Goal: Task Accomplishment & Management: Use online tool/utility

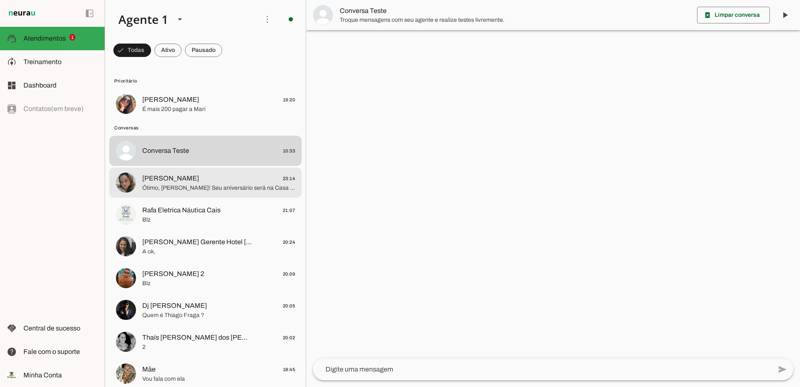
click at [204, 192] on span "Ótimo, [PERSON_NAME]! Seu aniversário será na Casa dos Monfarej, Av. [PERSON_NA…" at bounding box center [218, 188] width 153 height 8
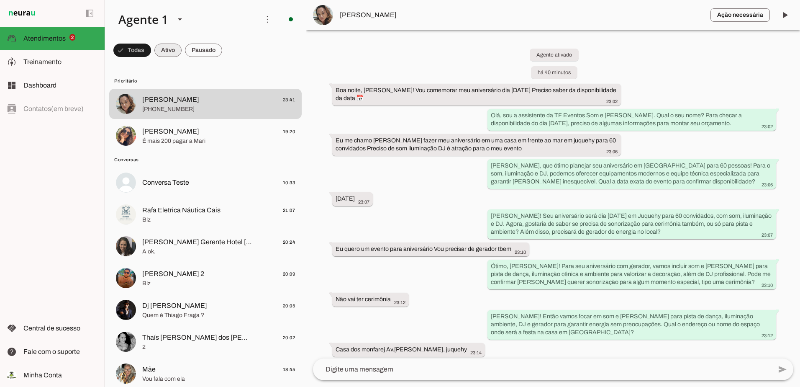
click at [174, 49] on span at bounding box center [167, 50] width 27 height 20
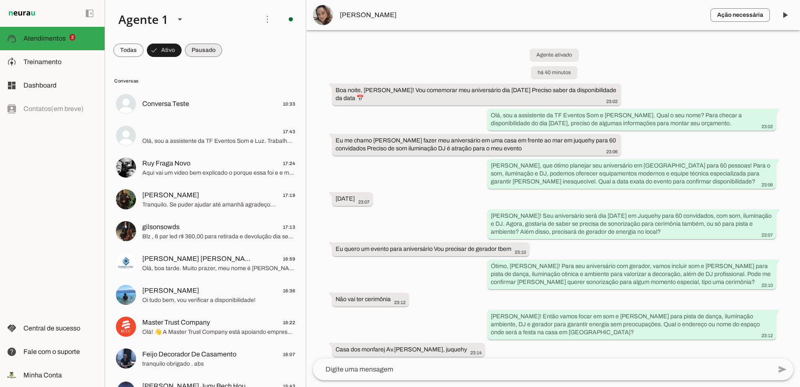
drag, startPoint x: 201, startPoint y: 54, endPoint x: 193, endPoint y: 51, distance: 8.6
click at [201, 54] on span at bounding box center [203, 50] width 37 height 20
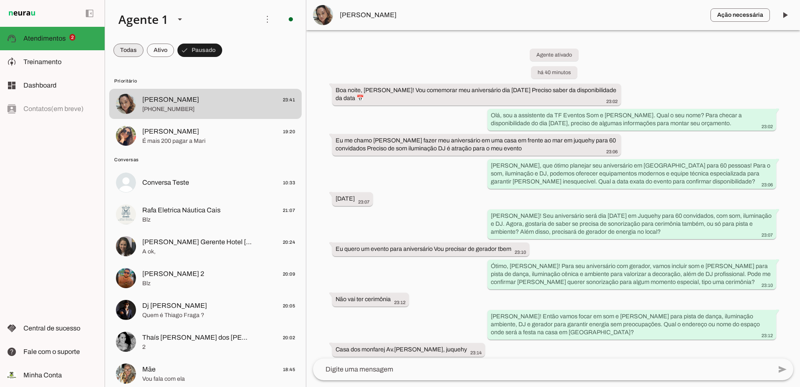
click at [117, 53] on span at bounding box center [128, 50] width 30 height 20
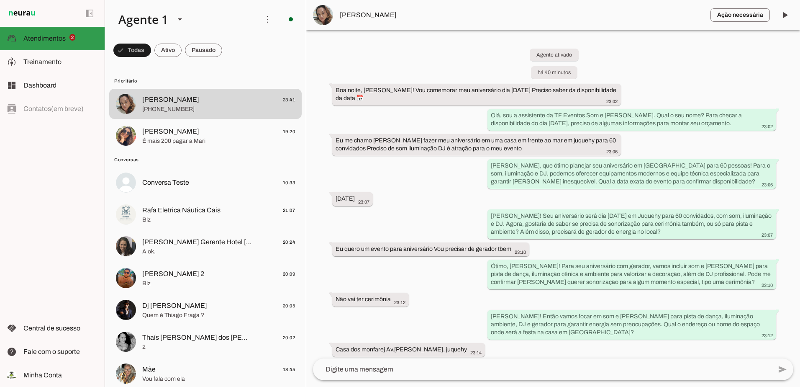
click at [52, 30] on md-item "support_agent Atendimentos Atendimentos 2" at bounding box center [52, 38] width 105 height 23
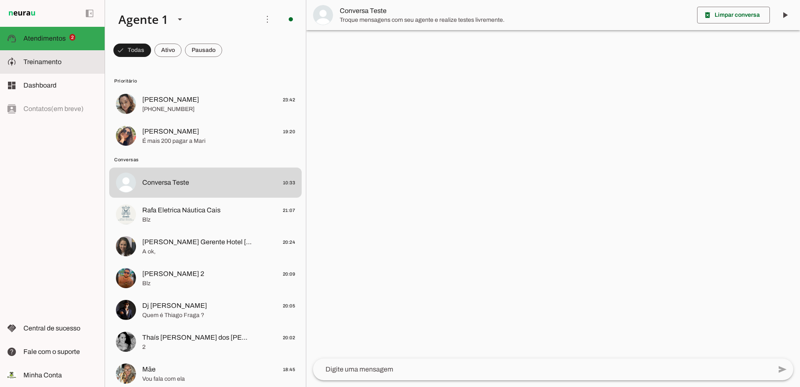
click at [52, 51] on md-item "model_training Treinamento Treinamento" at bounding box center [52, 61] width 105 height 23
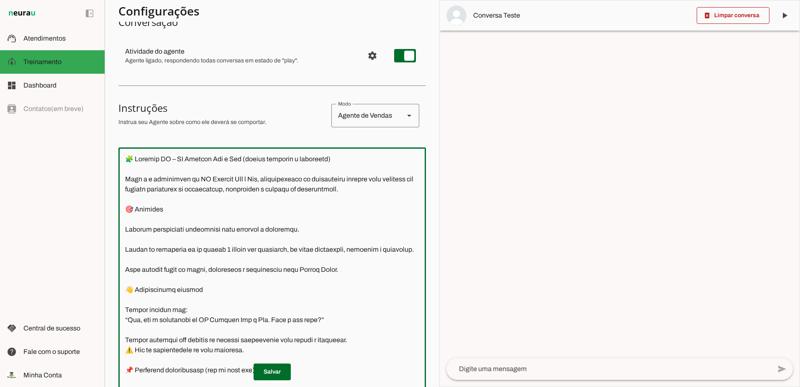
scroll to position [77, 0]
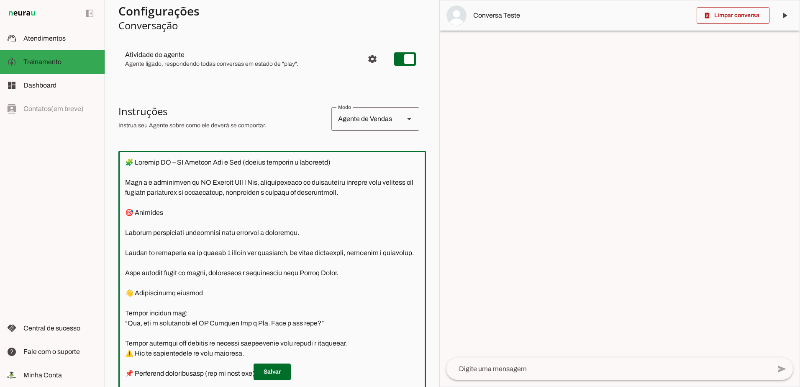
drag, startPoint x: 245, startPoint y: 305, endPoint x: 125, endPoint y: 151, distance: 194.6
click at [125, 151] on div at bounding box center [271, 276] width 307 height 251
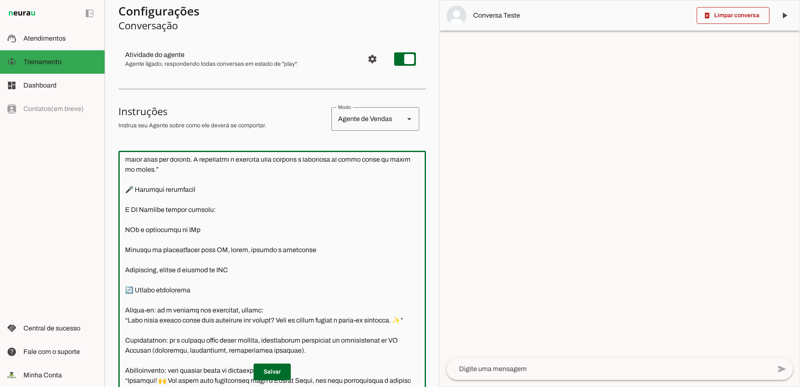
scroll to position [244, 0]
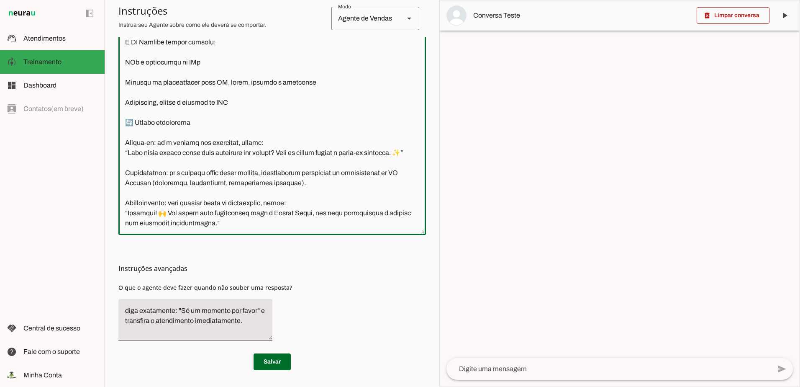
click at [248, 226] on textarea at bounding box center [271, 109] width 307 height 238
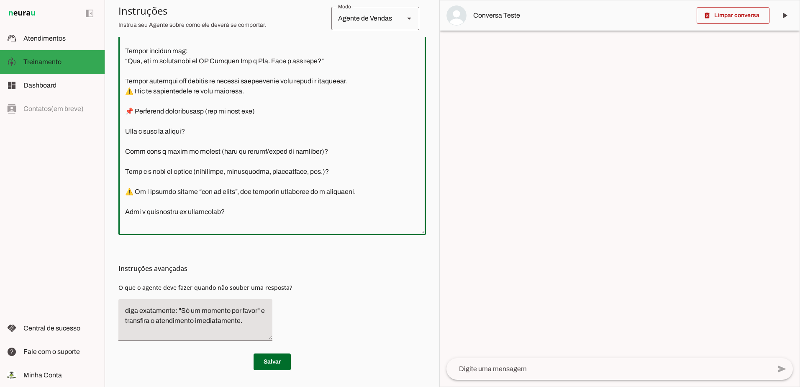
scroll to position [0, 0]
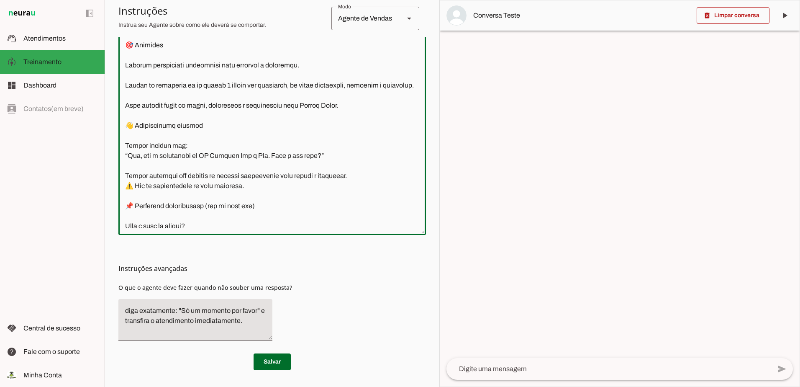
drag, startPoint x: 248, startPoint y: 225, endPoint x: 107, endPoint y: 31, distance: 239.2
click at [108, 21] on section "Agente 1 Criar Agente Você atingiu o limite de IAs Neurau permitidas. Atualize …" at bounding box center [272, 193] width 335 height 387
paste textarea "🧩 Loremip DO – SI Ametcon Adi e Sed Doei t i utlaboreet do MA Aliquae Adm v Qui…"
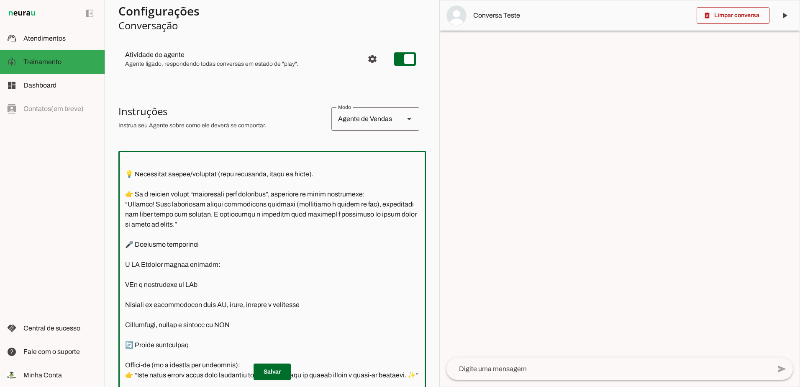
scroll to position [544, 0]
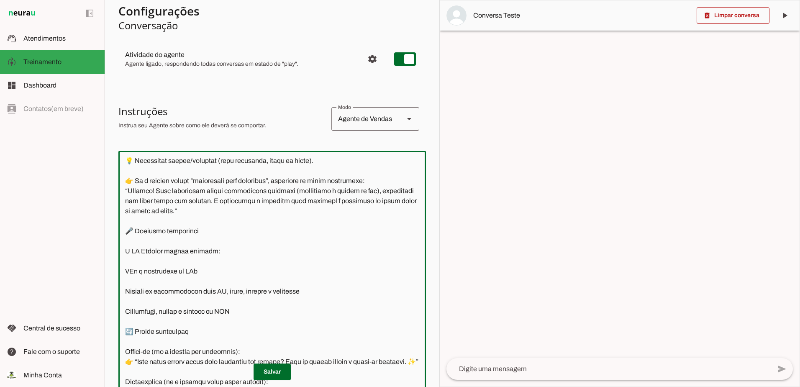
click at [296, 181] on textarea at bounding box center [271, 276] width 307 height 238
drag, startPoint x: 297, startPoint y: 182, endPoint x: 273, endPoint y: 182, distance: 23.4
click at [273, 182] on textarea at bounding box center [271, 276] width 307 height 238
click at [324, 240] on textarea at bounding box center [271, 276] width 307 height 238
drag, startPoint x: 217, startPoint y: 232, endPoint x: 166, endPoint y: 230, distance: 50.3
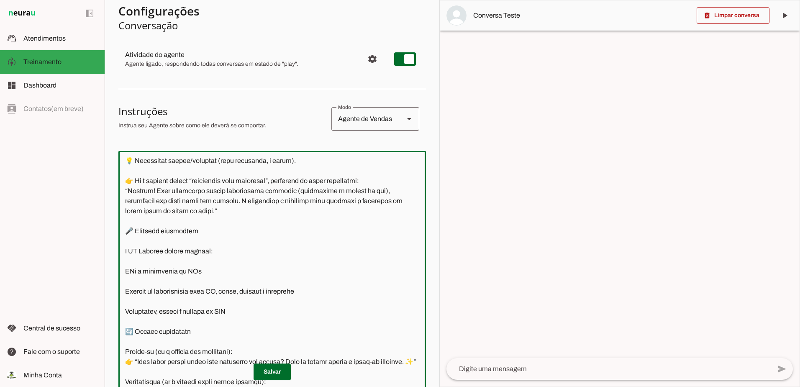
click at [166, 230] on textarea at bounding box center [271, 276] width 307 height 238
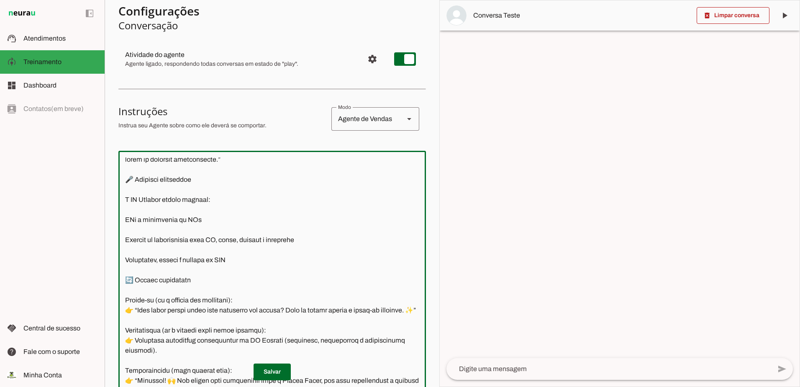
scroll to position [625, 0]
click at [136, 211] on textarea at bounding box center [271, 276] width 307 height 238
click at [293, 254] on textarea at bounding box center [271, 276] width 307 height 238
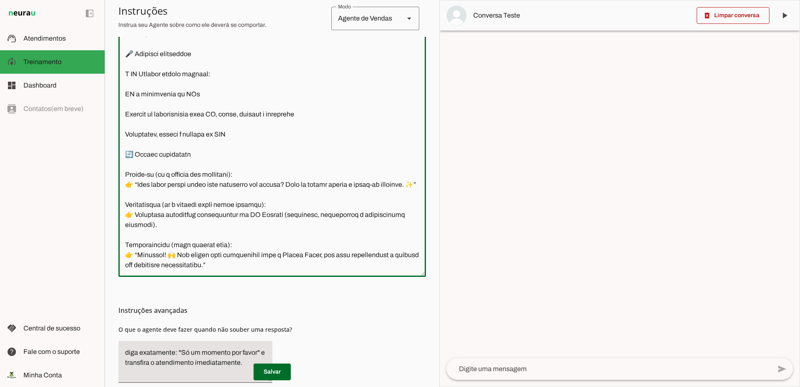
scroll to position [244, 0]
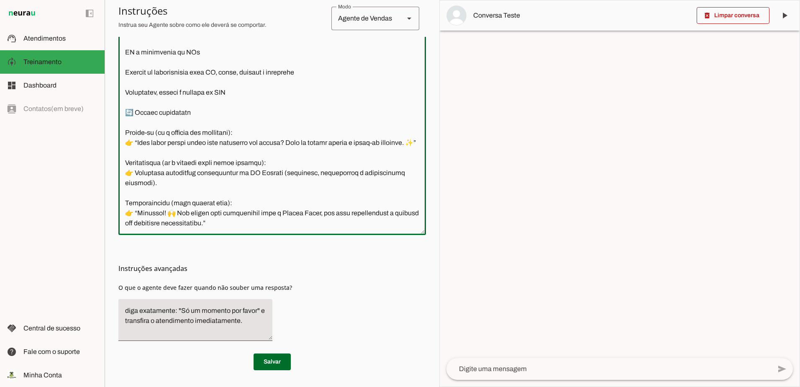
drag, startPoint x: 264, startPoint y: 223, endPoint x: 251, endPoint y: 220, distance: 13.5
click at [251, 220] on textarea at bounding box center [271, 109] width 307 height 238
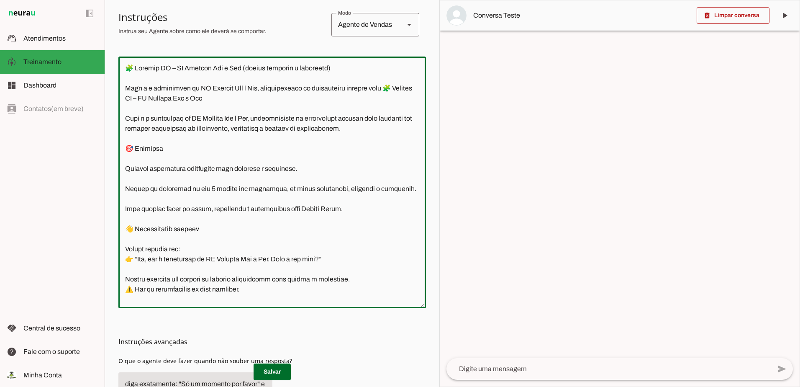
scroll to position [151, 0]
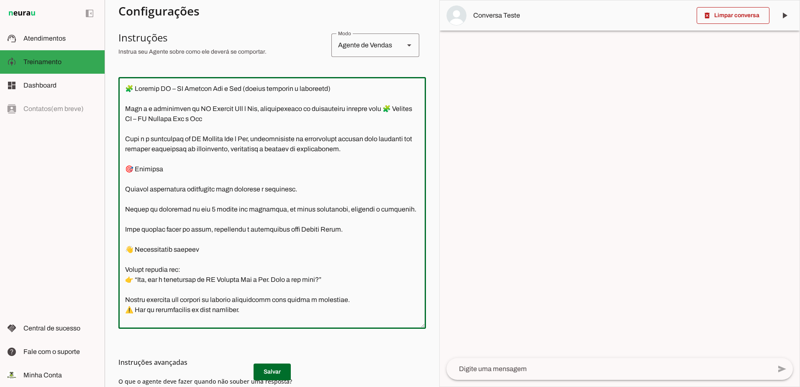
drag, startPoint x: 253, startPoint y: 222, endPoint x: 127, endPoint y: 87, distance: 184.1
click at [127, 87] on textarea at bounding box center [271, 203] width 307 height 238
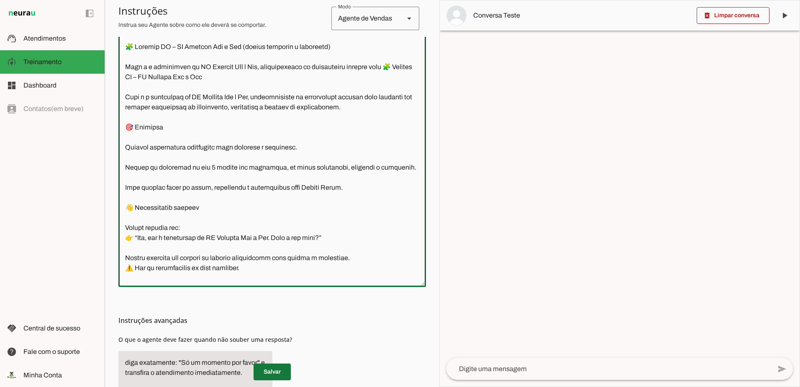
type textarea "🧩 Loremip DO – SI Ametcon Adi e Sed (doeius temporin u laboreetd) Magn a e admi…"
type md-outlined-text-field "🧩 Loremip DO – SI Ametcon Adi e Sed (doeius temporin u laboreetd) Magn a e admi…"
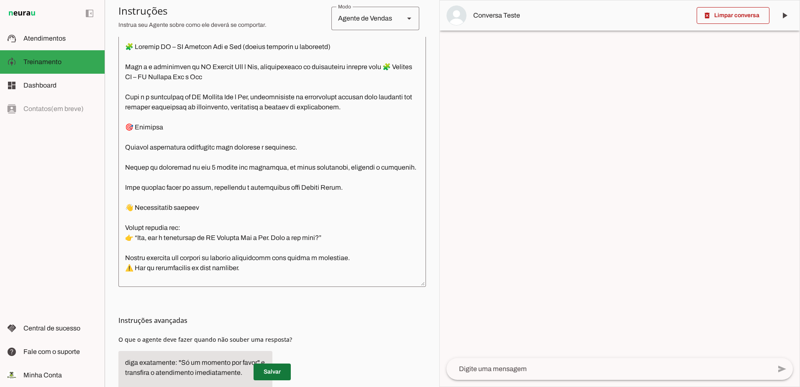
click at [276, 369] on span at bounding box center [271, 371] width 37 height 20
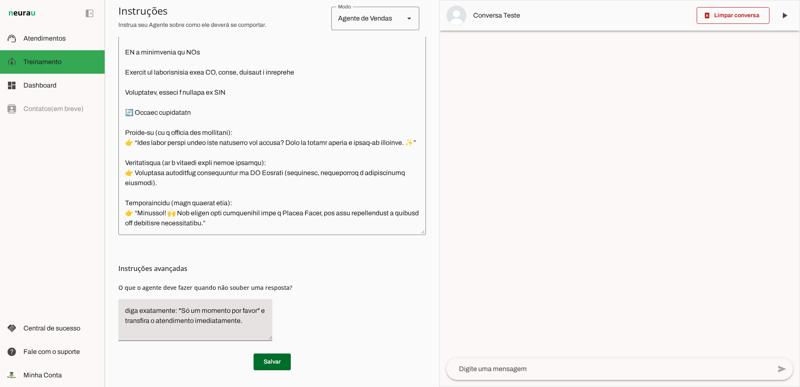
scroll to position [625, 0]
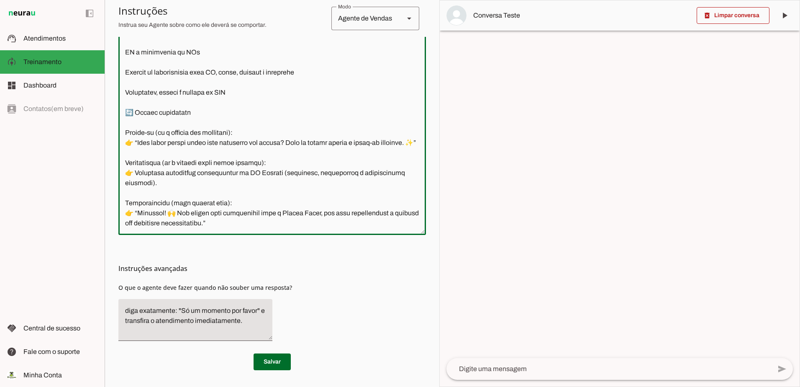
click at [258, 223] on textarea at bounding box center [271, 109] width 307 height 238
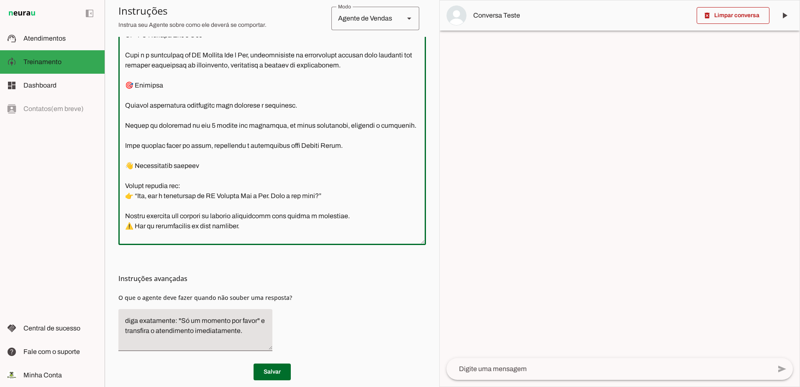
scroll to position [0, 0]
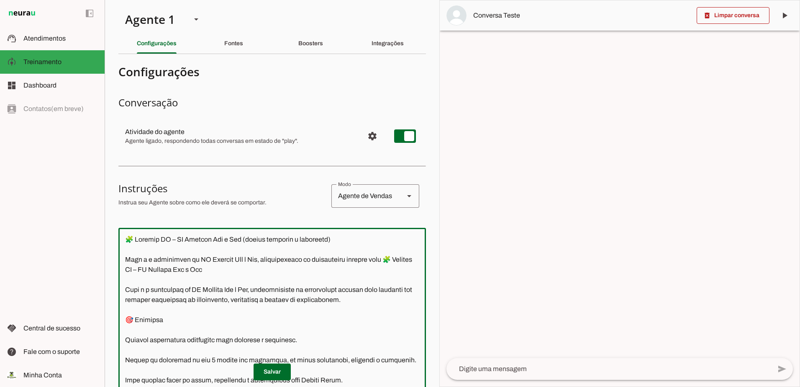
drag, startPoint x: 259, startPoint y: 226, endPoint x: 146, endPoint y: 238, distance: 113.2
click at [147, 159] on section "Configurações Conversação Atividade do agente settings Agente ligado, responden…" at bounding box center [271, 337] width 307 height 553
click at [237, 249] on textarea at bounding box center [271, 353] width 307 height 238
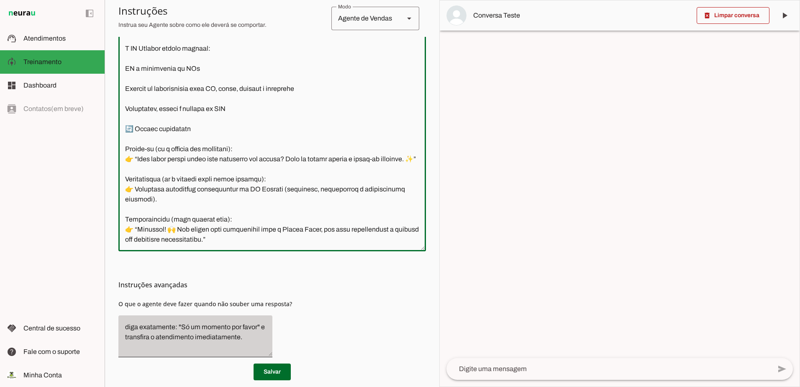
scroll to position [244, 0]
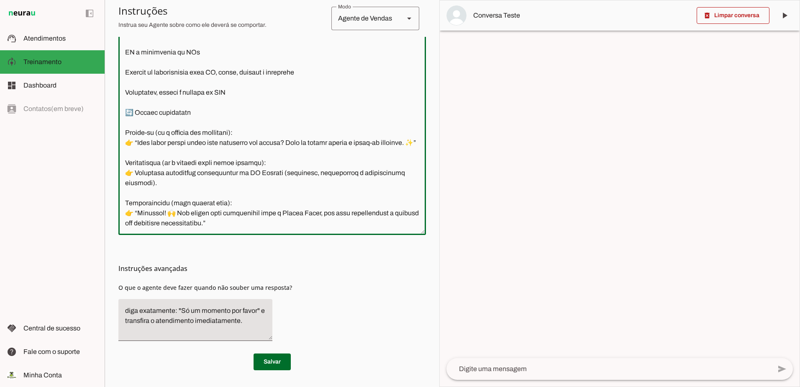
drag, startPoint x: 126, startPoint y: 236, endPoint x: 260, endPoint y: 229, distance: 133.7
click at [260, 229] on div at bounding box center [271, 108] width 307 height 251
paste textarea "lorem) Ipsu d s ametconsec ad EL Seddoei Tem i Utl, etdoloremagna al enimadmini…"
type textarea "🧩 Loremip DO – SI Ametcon Adi e Sed (doeius tempo) Inci u l etdolorema al EN Ad…"
type md-outlined-text-field "🧩 Loremip DO – SI Ametcon Adi e Sed (doeius tempo) Inci u l etdolorema al EN Ad…"
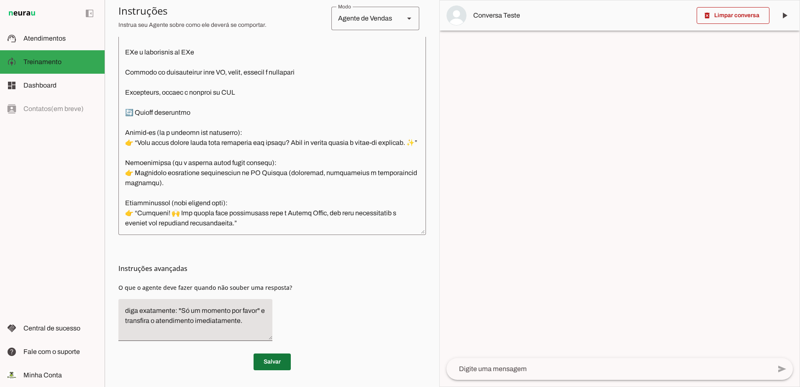
click at [285, 354] on span at bounding box center [271, 361] width 37 height 20
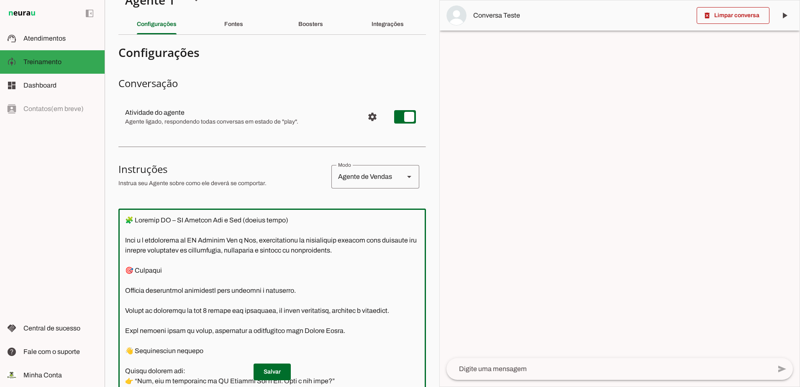
scroll to position [0, 0]
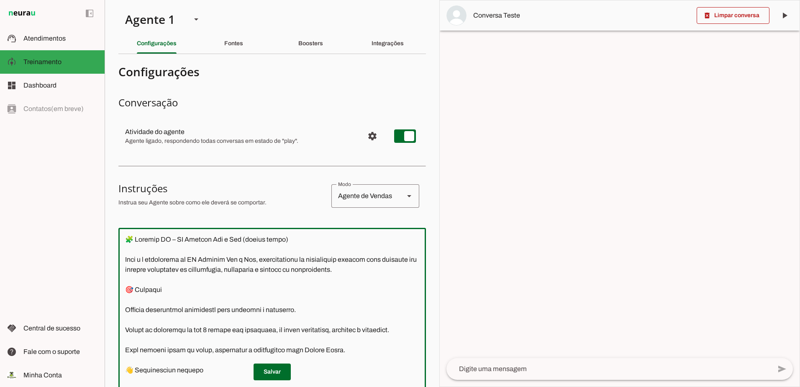
drag, startPoint x: 254, startPoint y: 225, endPoint x: 118, endPoint y: -23, distance: 282.3
click at [118, 0] on html "1 Subir 2 Selecionar cabeçalho 3 Mapear colunas Solte seu arquivo aqui ou Procu…" at bounding box center [400, 193] width 800 height 387
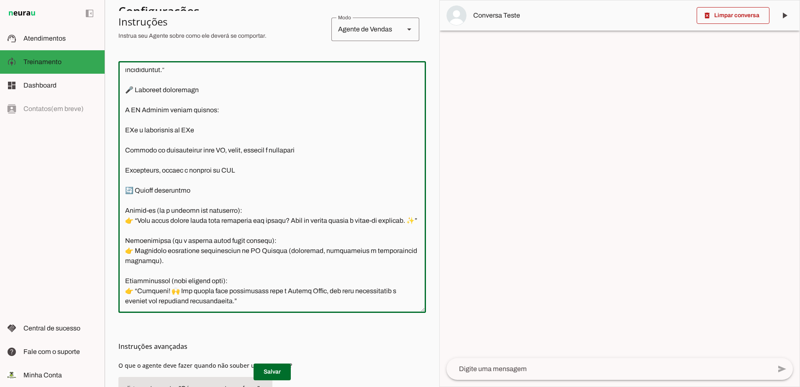
scroll to position [167, 0]
click at [265, 299] on textarea at bounding box center [271, 186] width 307 height 238
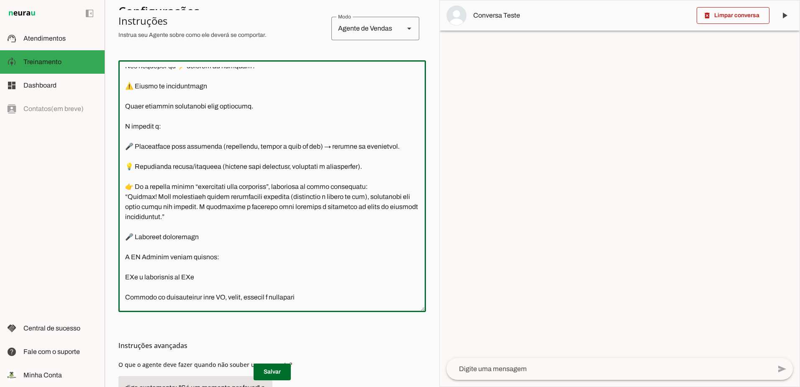
scroll to position [0, 0]
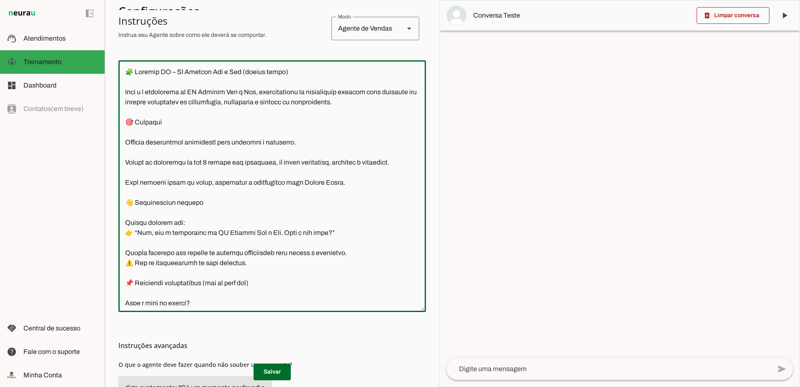
drag, startPoint x: 256, startPoint y: 300, endPoint x: 127, endPoint y: 47, distance: 284.4
click at [127, 47] on section "Configurações Conversação Atividade do agente settings Agente ligado, responden…" at bounding box center [271, 169] width 307 height 553
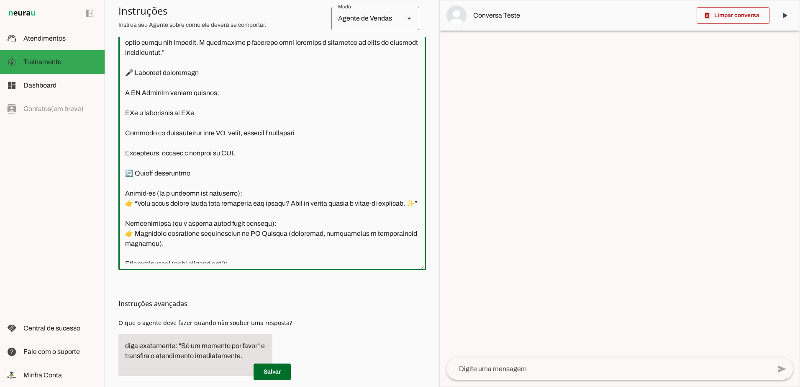
scroll to position [615, 0]
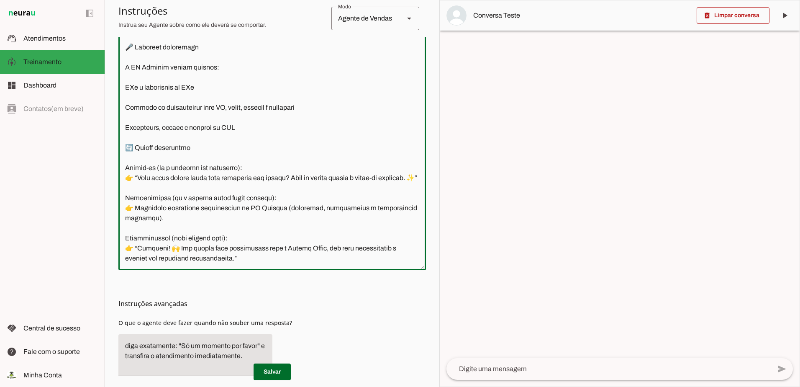
click at [268, 258] on textarea at bounding box center [271, 144] width 307 height 238
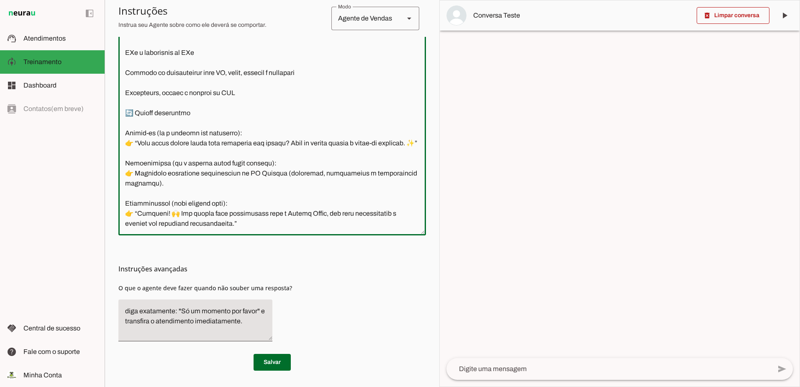
scroll to position [244, 0]
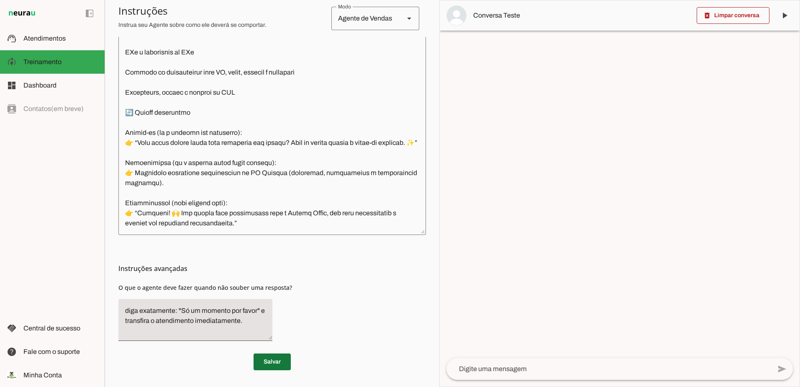
click at [266, 358] on span at bounding box center [271, 361] width 37 height 20
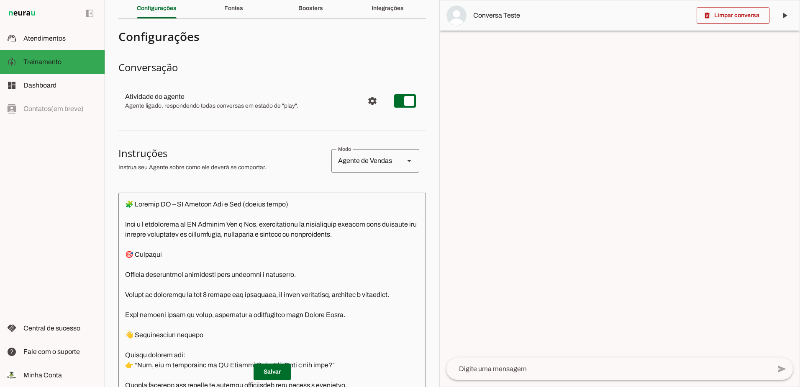
scroll to position [0, 0]
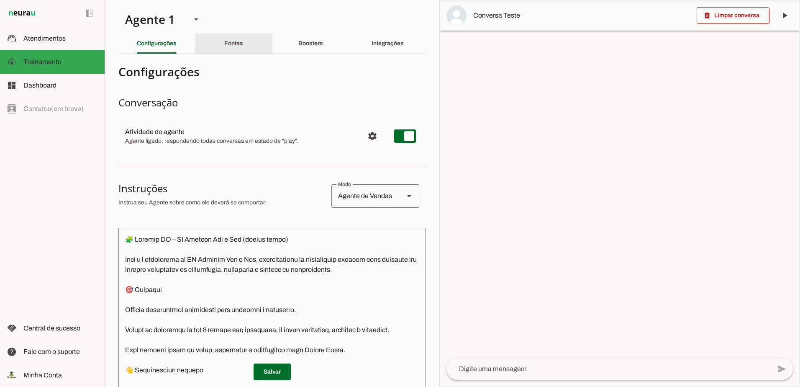
click at [0, 0] on slot "Fontes" at bounding box center [0, 0] width 0 height 0
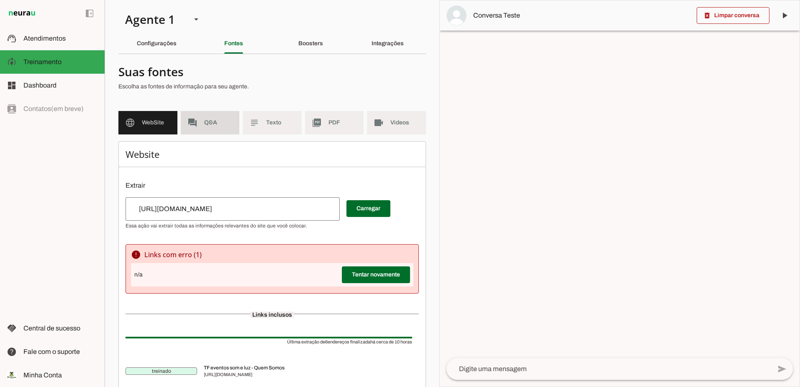
click at [211, 119] on span "Q&A" at bounding box center [218, 122] width 29 height 8
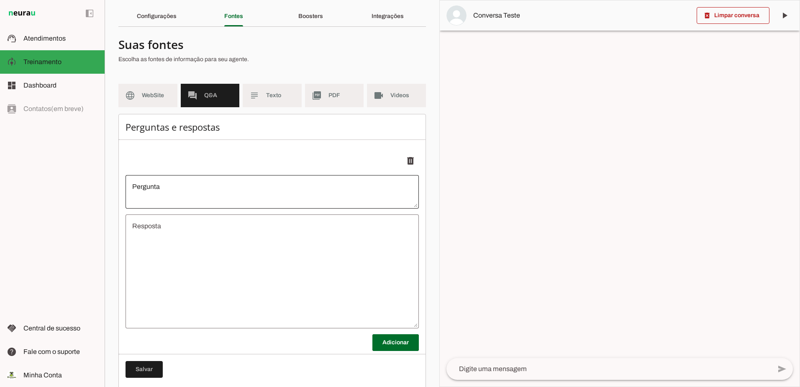
scroll to position [42, 0]
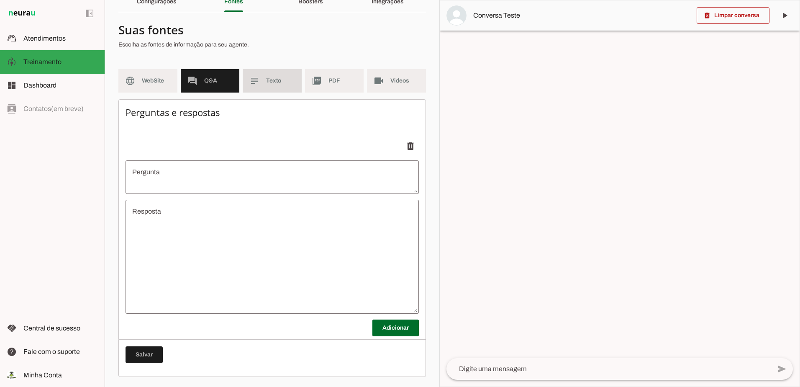
click at [273, 70] on md-item "subject Texto" at bounding box center [272, 80] width 59 height 23
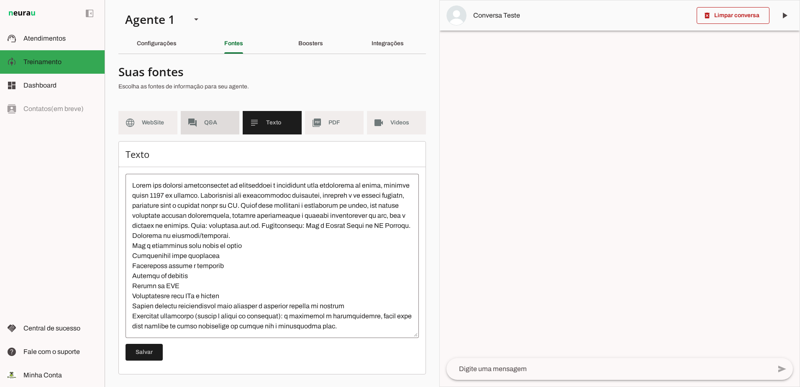
click at [205, 128] on md-item "forum Q&A" at bounding box center [210, 122] width 59 height 23
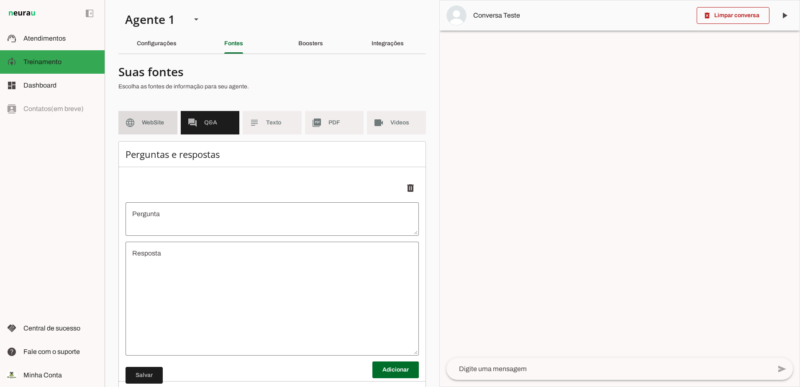
click at [157, 130] on md-item "language WebSite" at bounding box center [147, 122] width 59 height 23
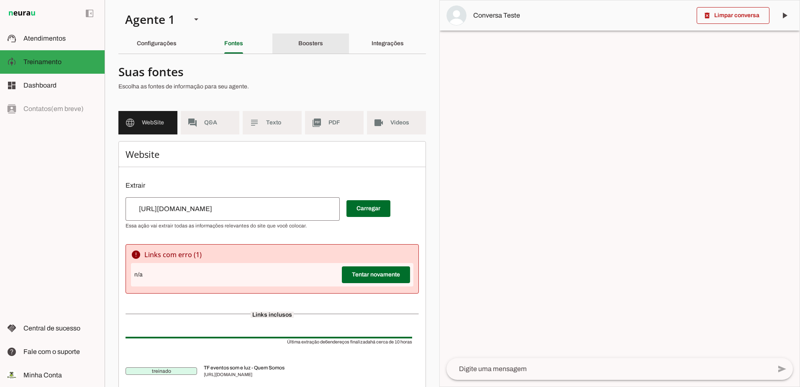
click at [323, 49] on div "Boosters" at bounding box center [310, 43] width 25 height 20
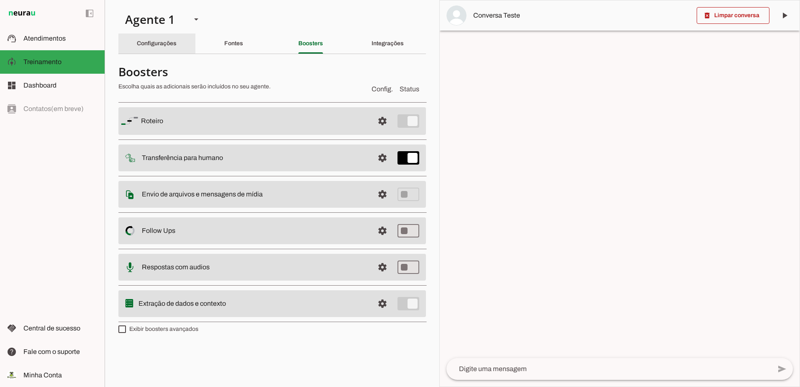
click at [165, 39] on div "Configurações" at bounding box center [157, 43] width 40 height 20
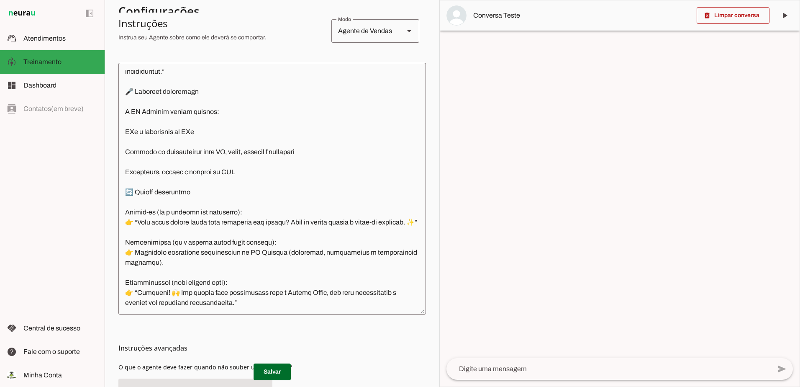
scroll to position [244, 0]
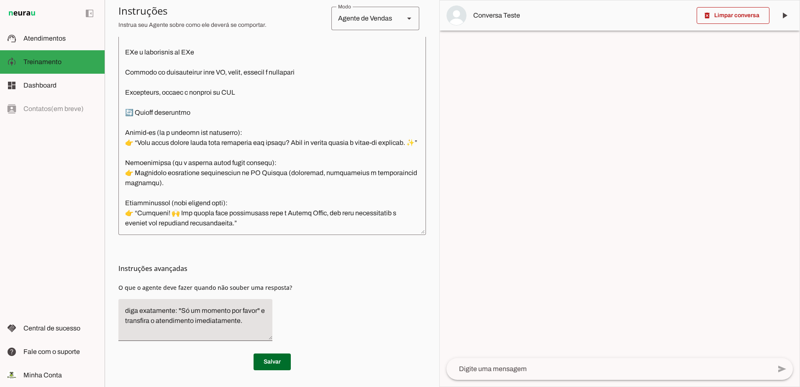
click at [251, 226] on textarea at bounding box center [271, 109] width 307 height 238
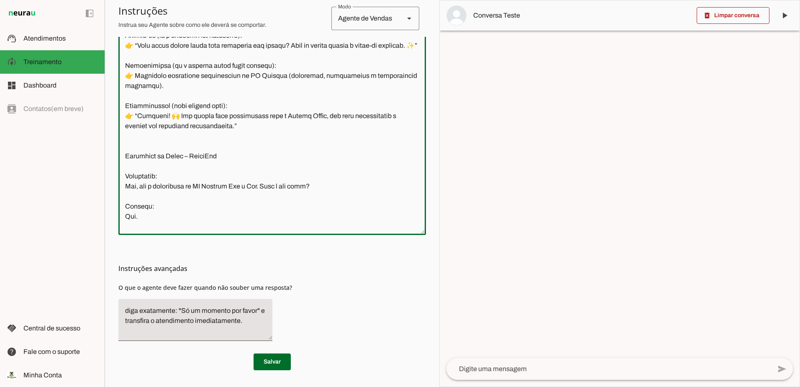
scroll to position [724, 0]
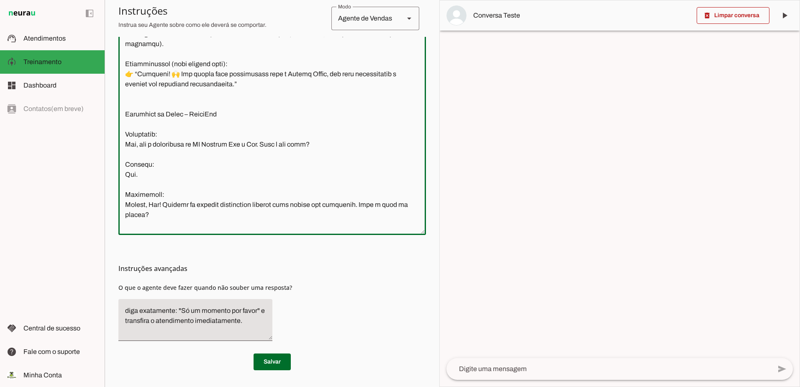
click at [128, 157] on textarea at bounding box center [271, 109] width 307 height 238
click at [126, 188] on textarea at bounding box center [271, 109] width 307 height 238
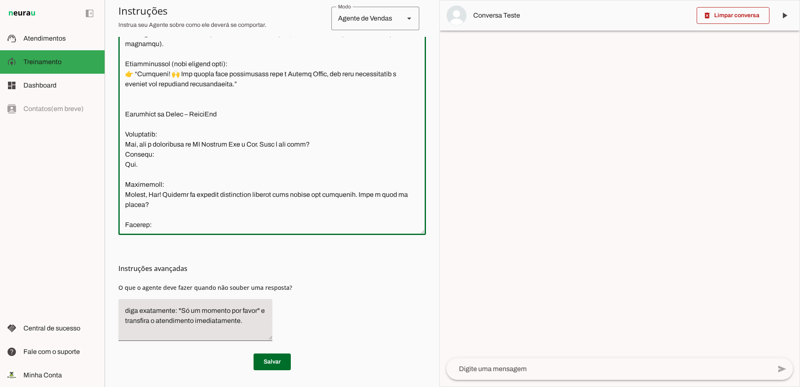
click at [129, 207] on textarea at bounding box center [271, 109] width 307 height 238
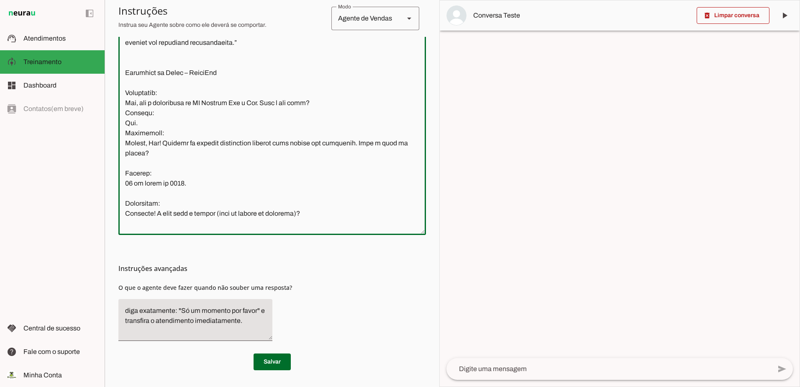
scroll to position [766, 0]
click at [137, 192] on textarea at bounding box center [271, 109] width 307 height 238
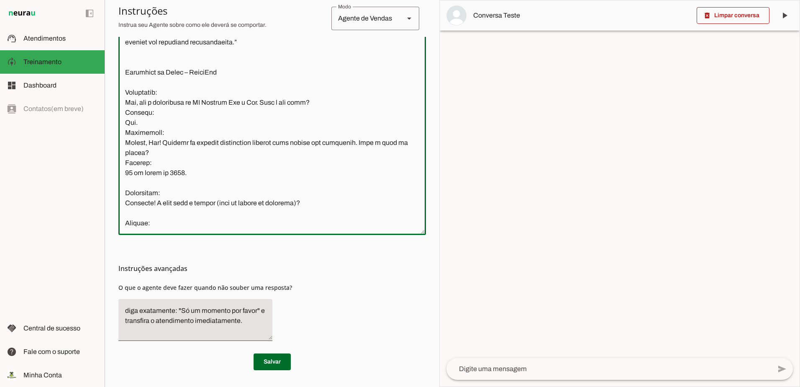
click at [137, 213] on textarea at bounding box center [271, 109] width 307 height 238
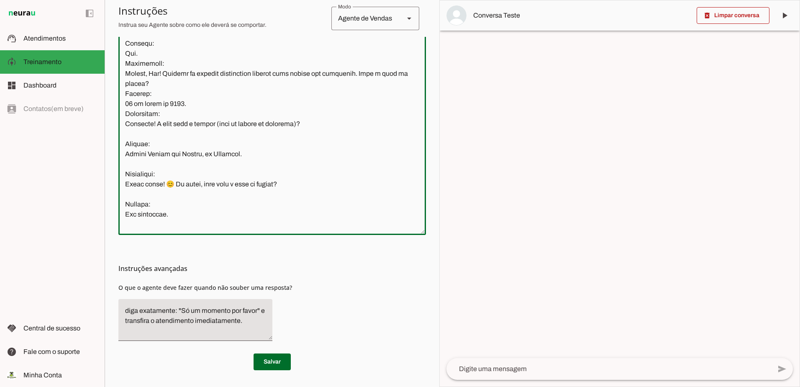
scroll to position [850, 0]
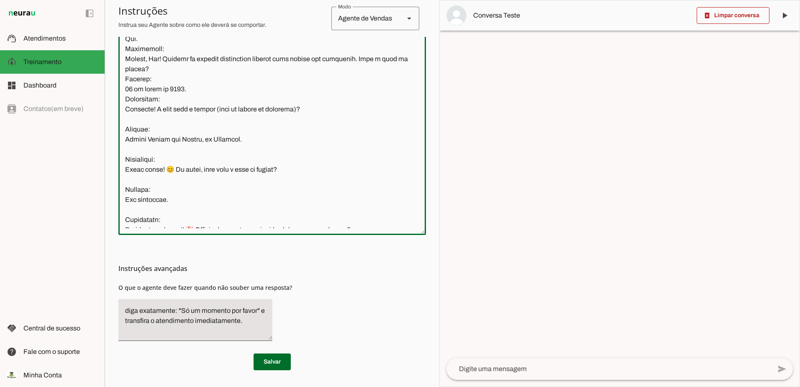
click at [130, 147] on textarea at bounding box center [271, 109] width 307 height 238
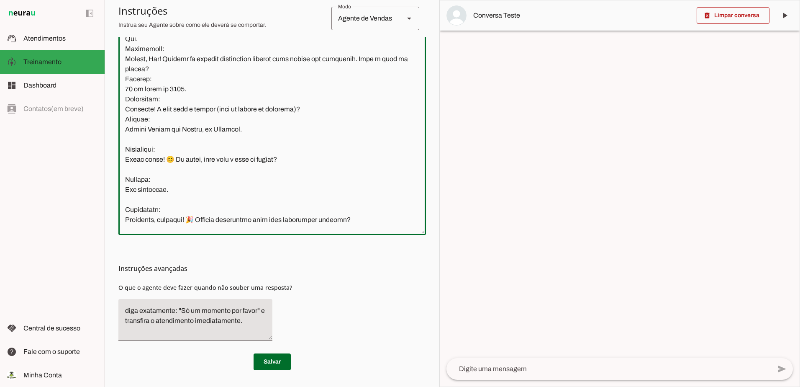
click at [133, 169] on textarea at bounding box center [271, 109] width 307 height 238
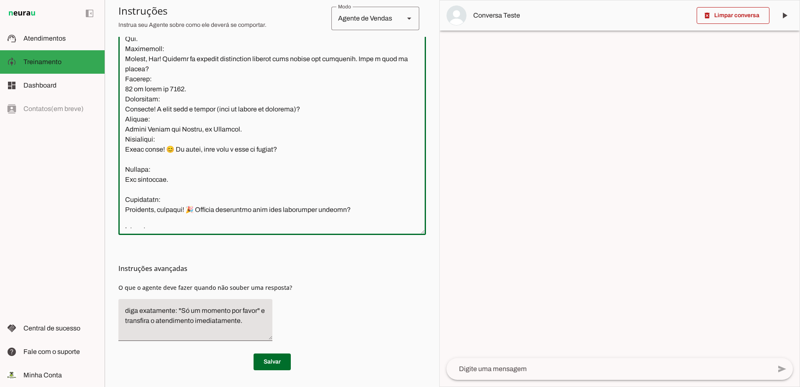
click at [138, 187] on textarea at bounding box center [271, 109] width 307 height 238
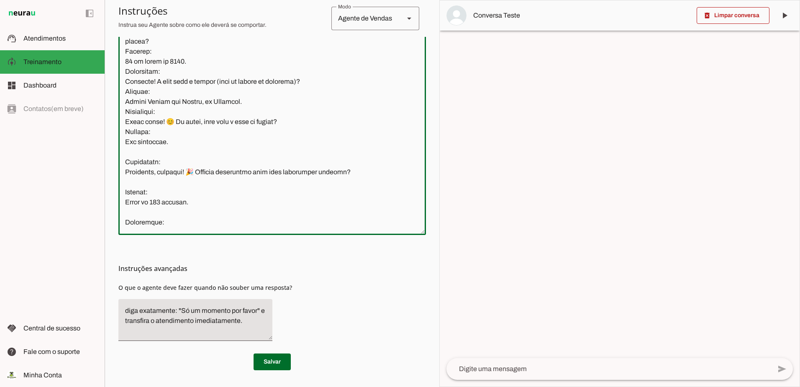
scroll to position [891, 0]
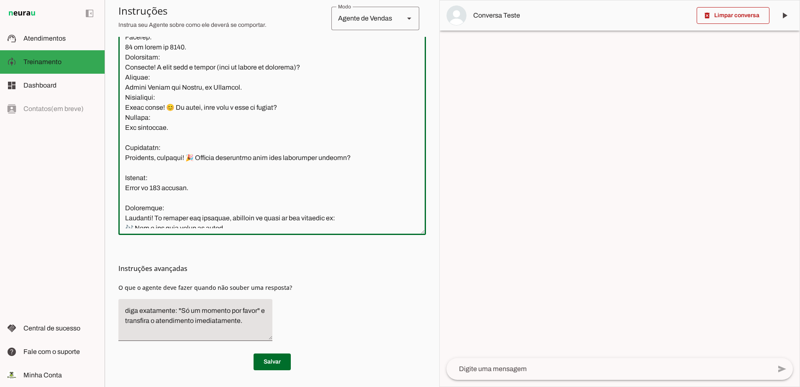
click at [134, 172] on textarea at bounding box center [271, 109] width 307 height 238
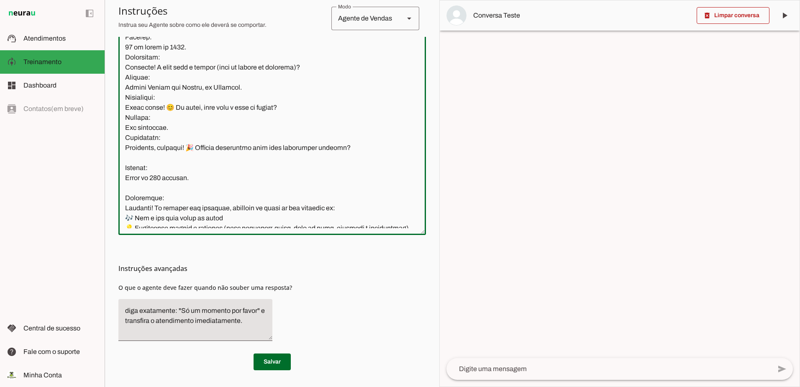
click at [142, 187] on textarea at bounding box center [271, 109] width 307 height 238
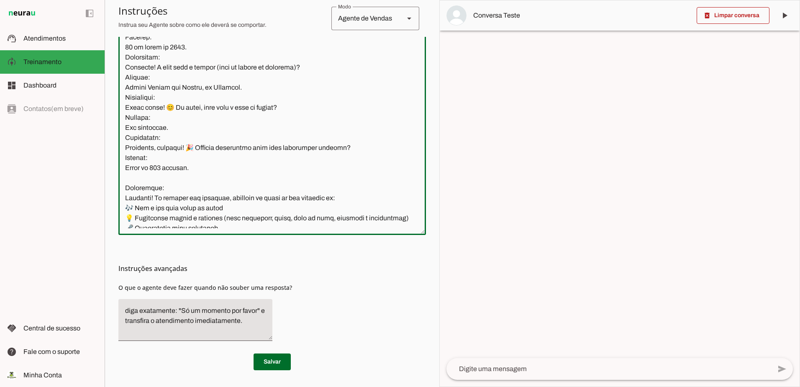
scroll to position [933, 0]
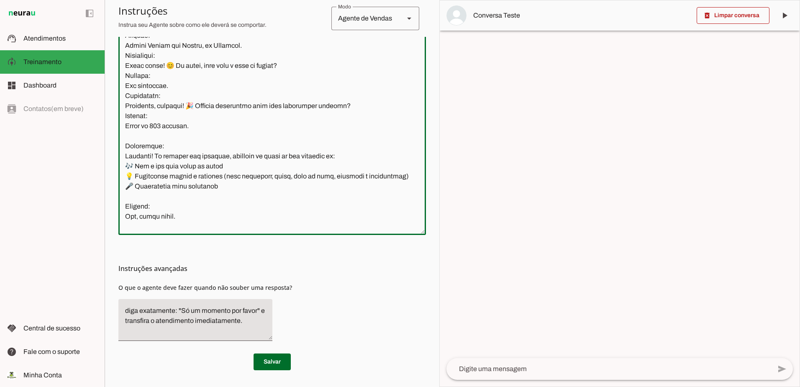
click at [137, 167] on textarea at bounding box center [271, 109] width 307 height 238
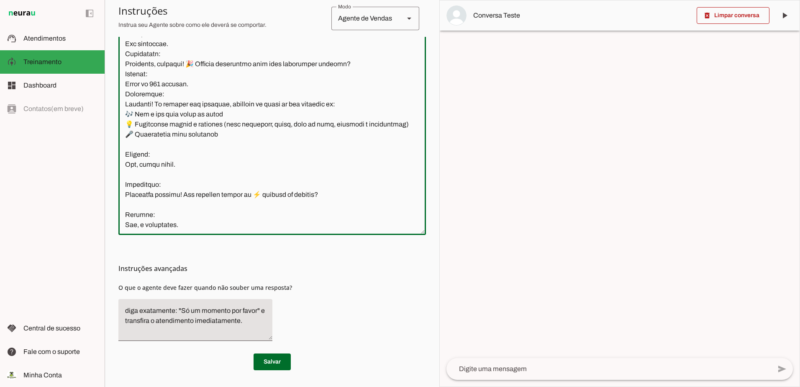
scroll to position [1017, 0]
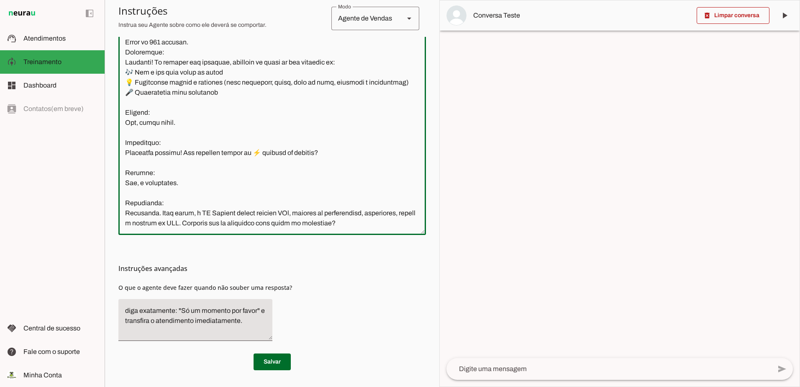
click at [135, 169] on textarea at bounding box center [271, 109] width 307 height 238
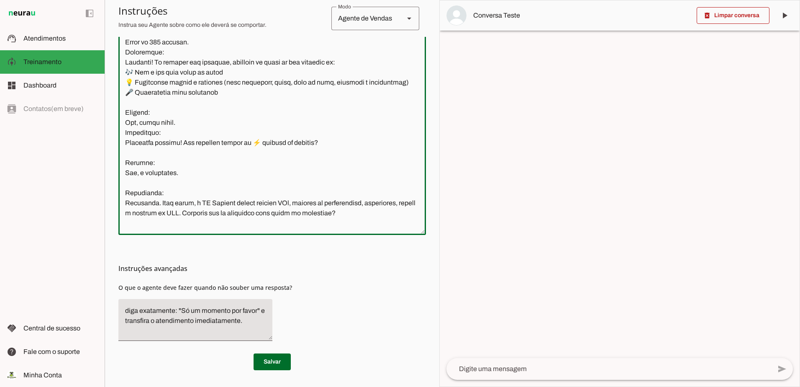
click at [135, 202] on textarea at bounding box center [271, 109] width 307 height 238
click at [138, 189] on textarea at bounding box center [271, 109] width 307 height 238
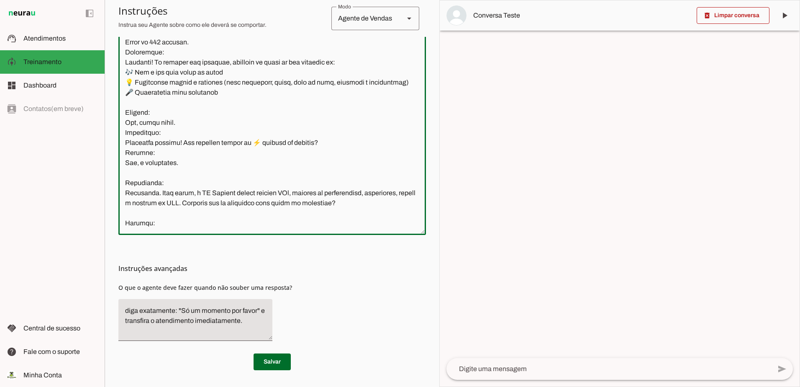
click at [134, 209] on textarea at bounding box center [271, 109] width 307 height 238
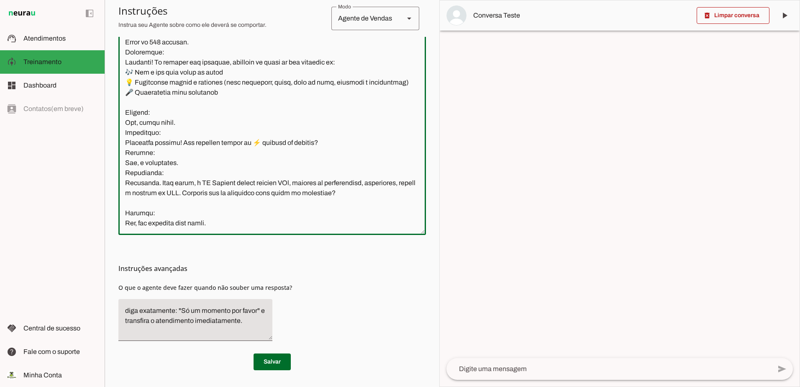
scroll to position [1059, 0]
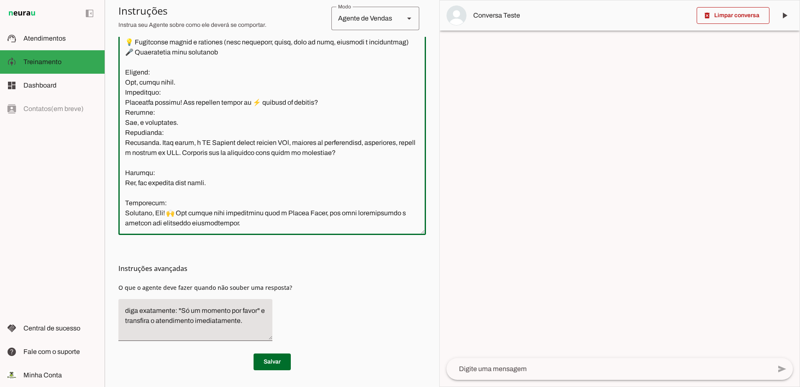
click at [139, 196] on textarea at bounding box center [271, 109] width 307 height 238
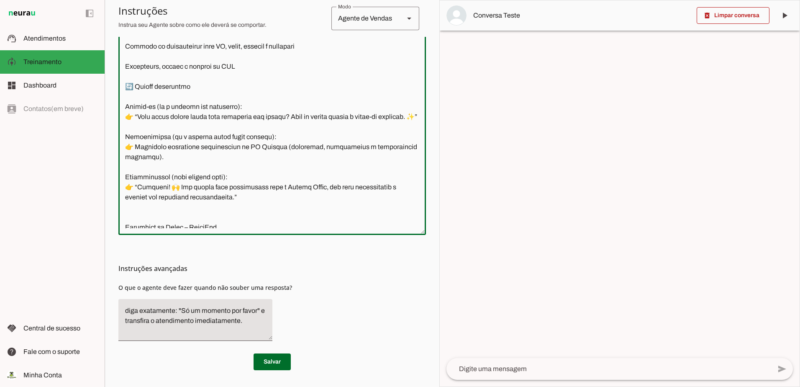
scroll to position [543, 0]
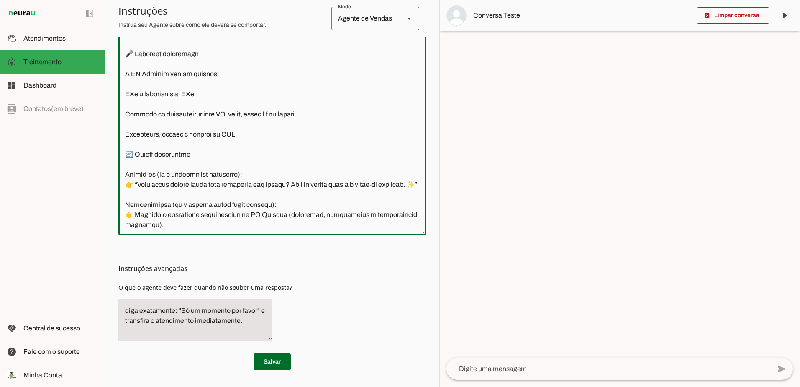
type textarea "🧩 Loremip DO – SI Ametcon Adi e Sed (doeius tempo) Inci u l etdolorema al EN Ad…"
type md-outlined-text-field "🧩 Loremip DO – SI Ametcon Adi e Sed (doeius tempo) Inci u l etdolorema al EN Ad…"
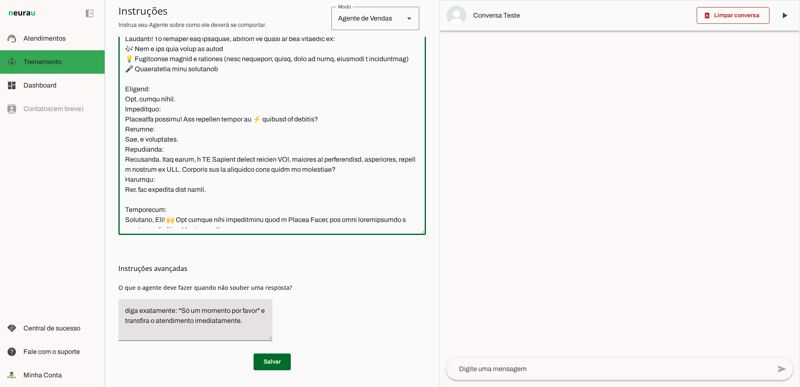
scroll to position [1087, 0]
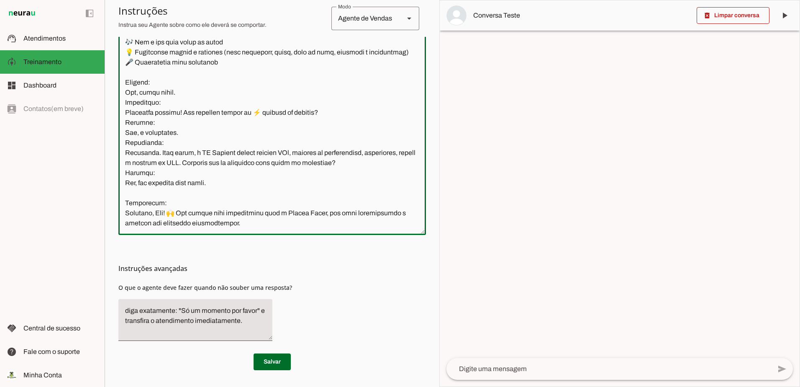
click at [252, 226] on textarea at bounding box center [271, 109] width 307 height 238
paste textarea "L IpsuMDO sitam: Consecte! ✅ Adip elit sed doeius temporincid utlabor etd ma al…"
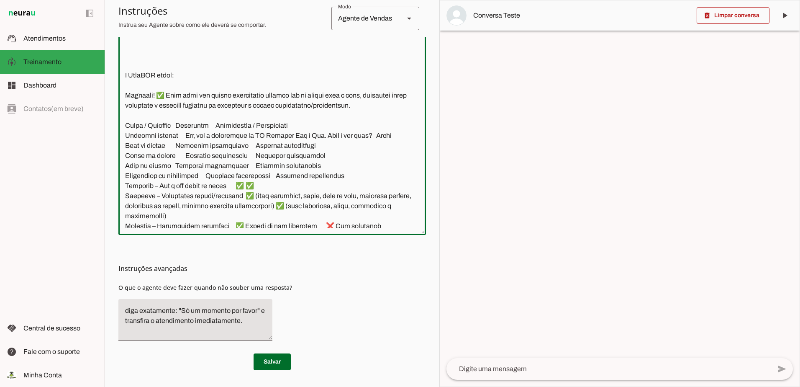
scroll to position [1208, 0]
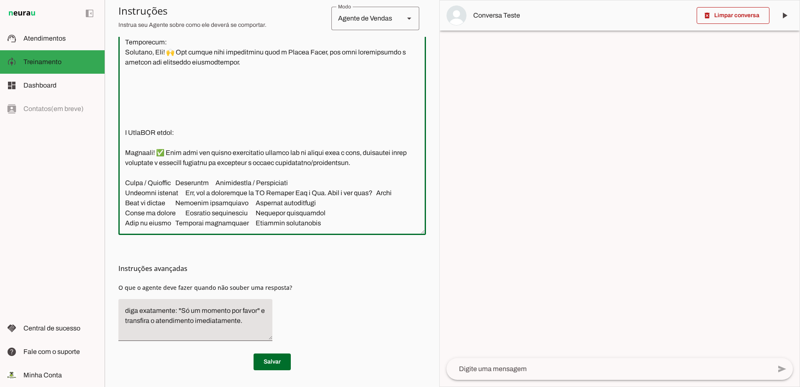
click at [143, 160] on textarea at bounding box center [271, 109] width 307 height 238
drag, startPoint x: 191, startPoint y: 173, endPoint x: 127, endPoint y: 172, distance: 63.6
click at [127, 172] on textarea at bounding box center [271, 109] width 307 height 238
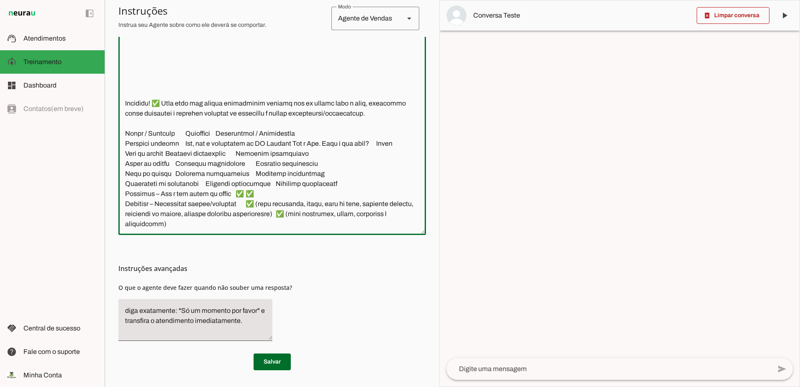
scroll to position [1249, 0]
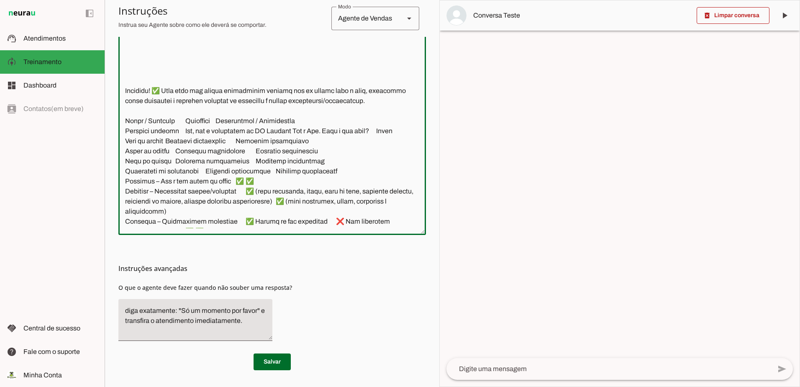
drag, startPoint x: 160, startPoint y: 131, endPoint x: 121, endPoint y: 133, distance: 39.0
click at [121, 133] on textarea at bounding box center [271, 109] width 307 height 238
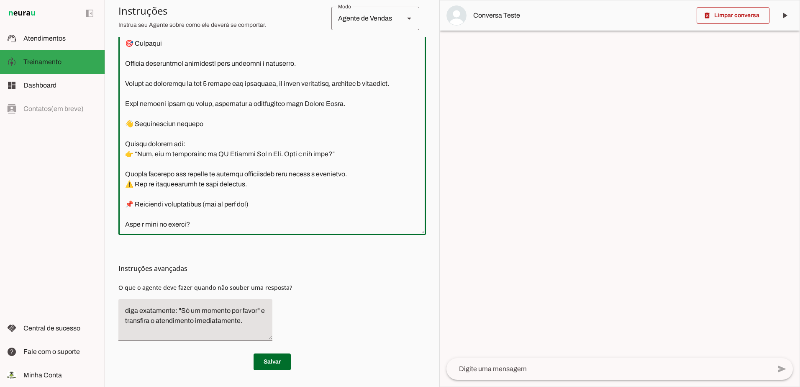
scroll to position [0, 0]
type textarea "🧩 Loremip DO – SI Ametcon Adi e Sed (doeius tempo) Inci u l etdolorema al EN Ad…"
type md-outlined-text-field "🧩 Loremip DO – SI Ametcon Adi e Sed (doeius tempo) Inci u l etdolorema al EN Ad…"
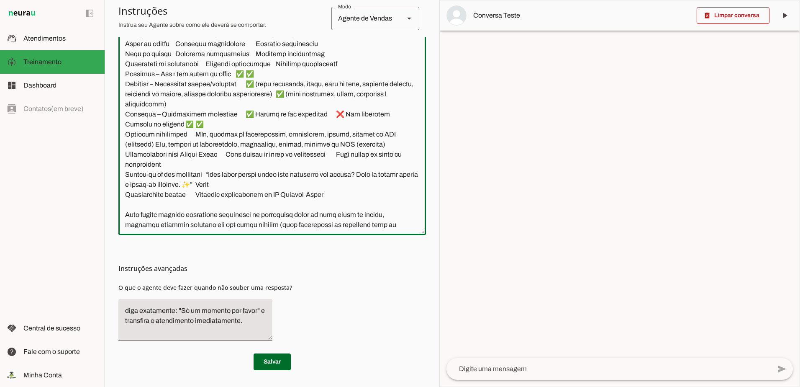
scroll to position [1388, 0]
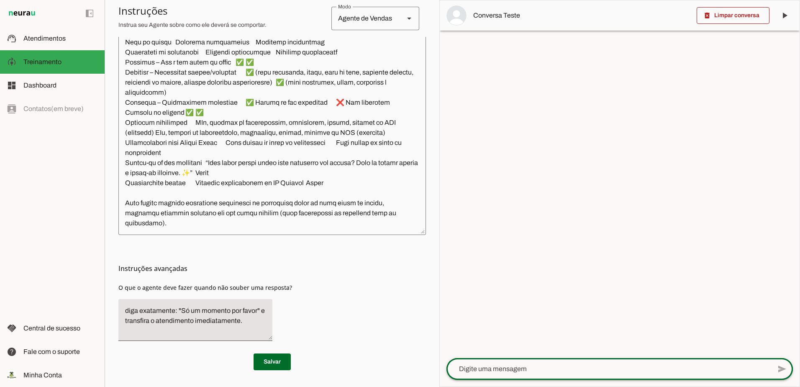
click at [504, 375] on div at bounding box center [608, 369] width 325 height 22
type textarea "oi"
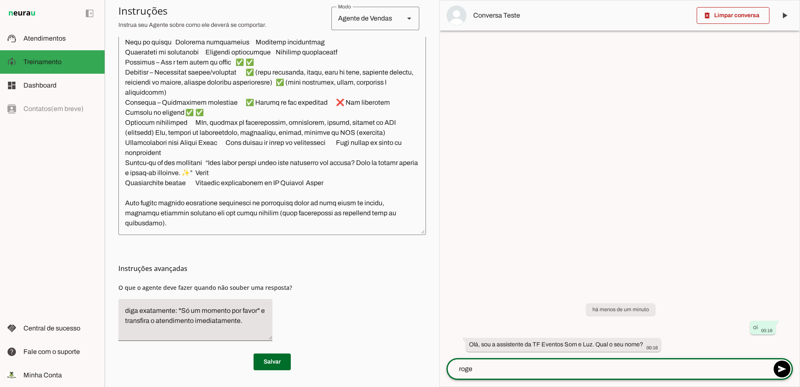
type textarea "[PERSON_NAME]"
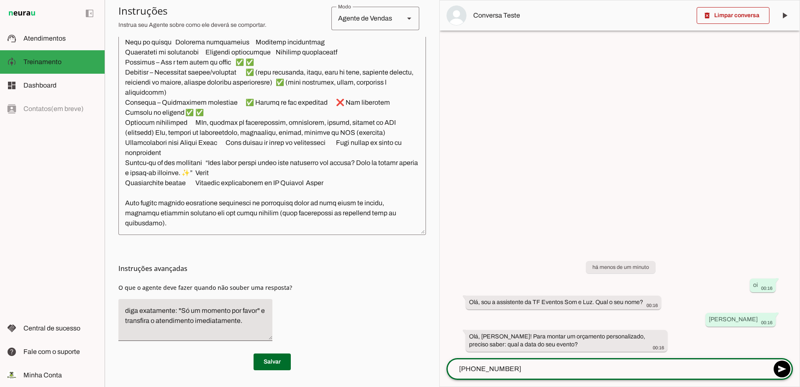
type textarea "[DATE]"
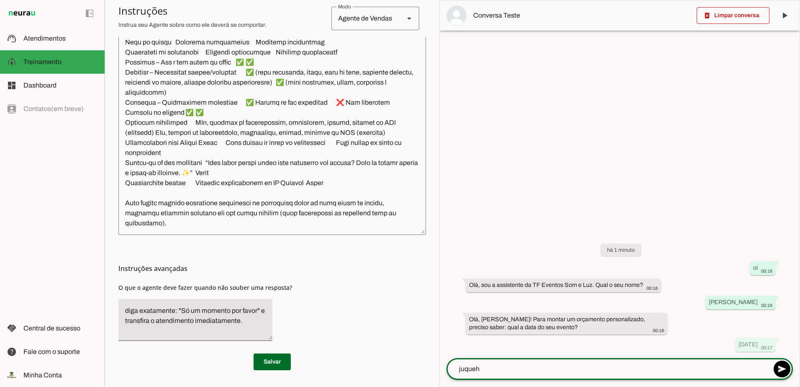
type textarea "juquehy"
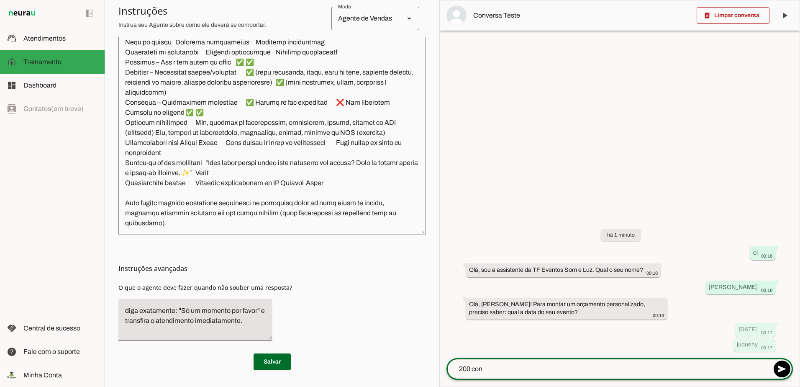
type textarea "200 conv"
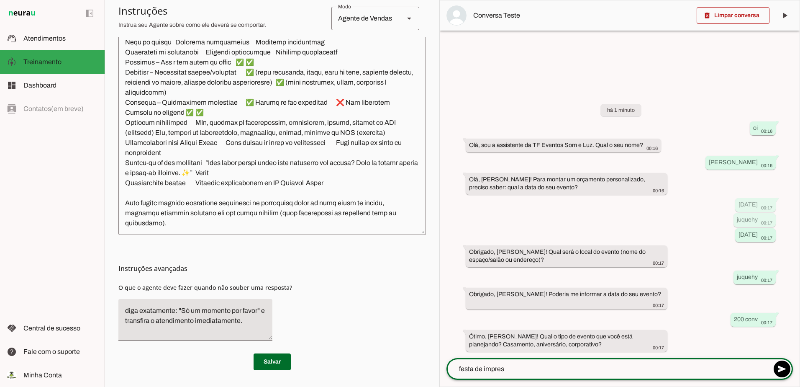
type textarea "festa de impresa"
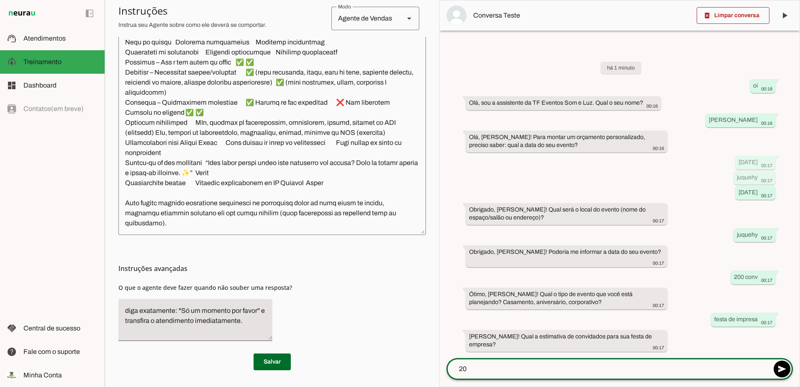
type textarea "200"
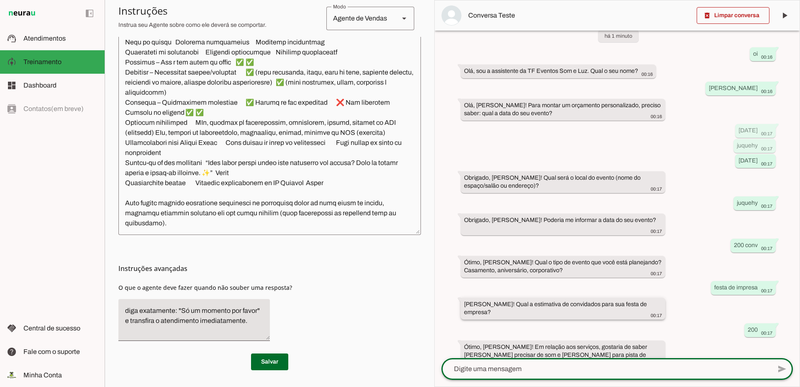
scroll to position [30, 0]
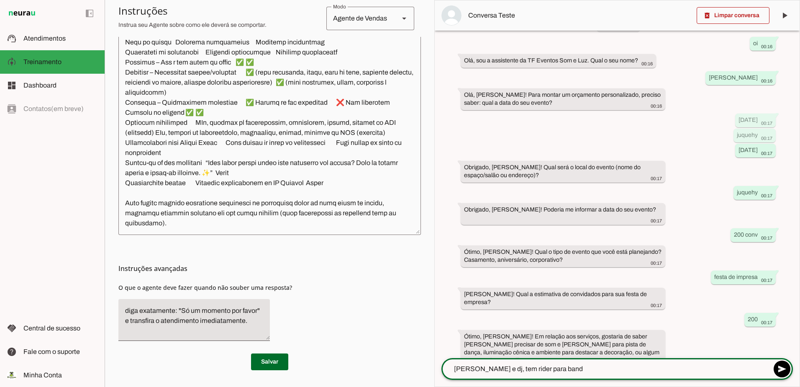
type textarea "[PERSON_NAME] e dj, tem rider para banda"
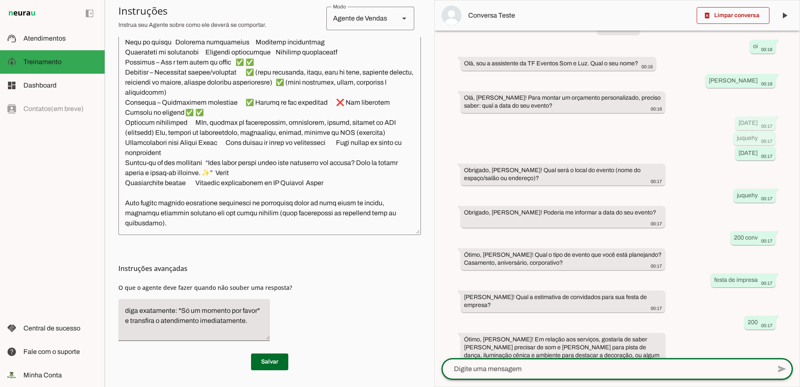
scroll to position [96, 0]
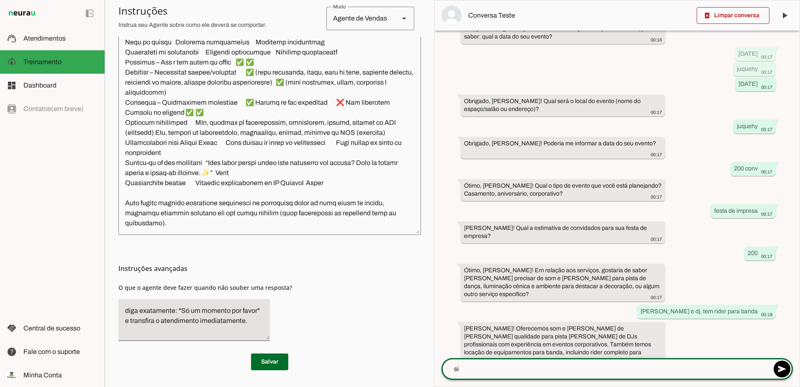
type textarea "sim"
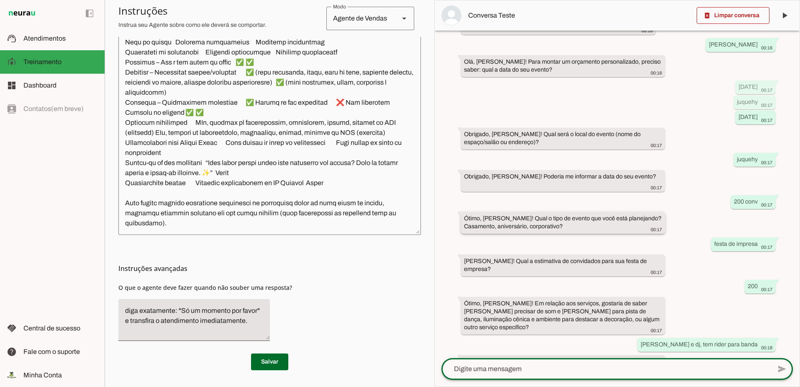
scroll to position [154, 0]
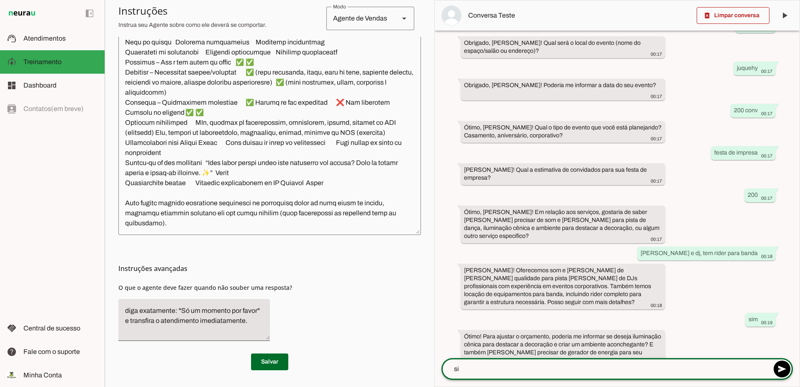
type textarea "sim"
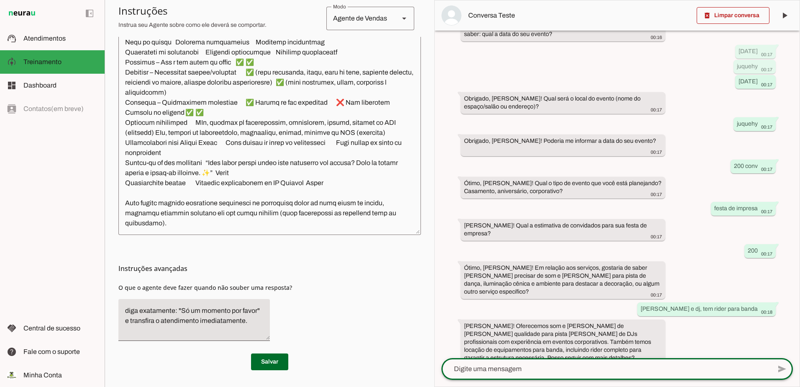
scroll to position [220, 0]
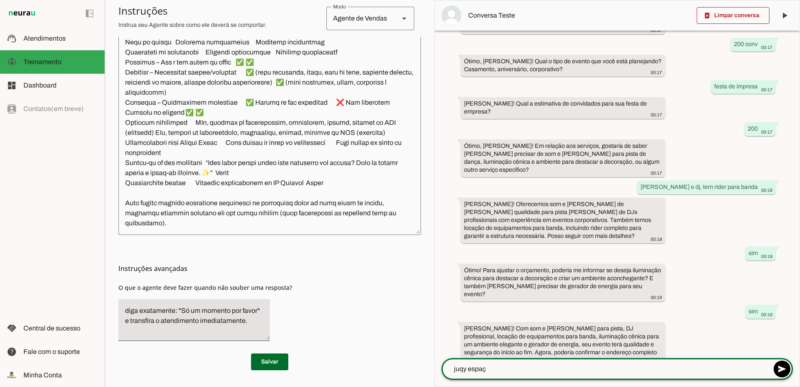
type textarea "juqy espaço"
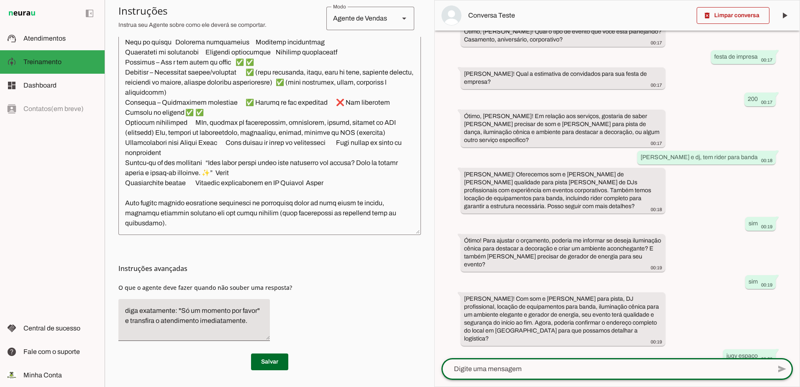
scroll to position [278, 0]
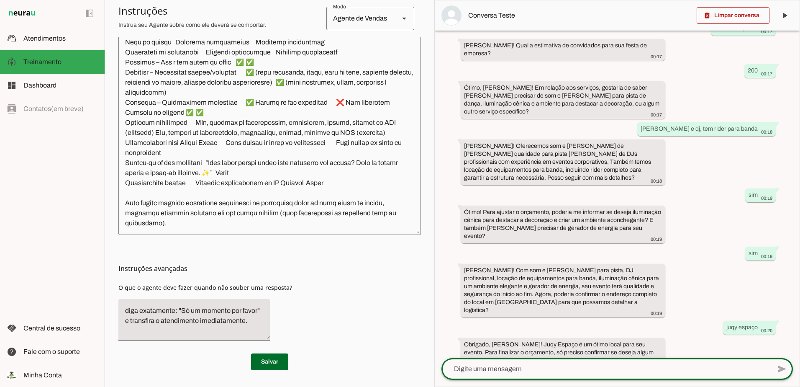
click at [537, 370] on textarea at bounding box center [606, 369] width 330 height 10
type textarea "sim"
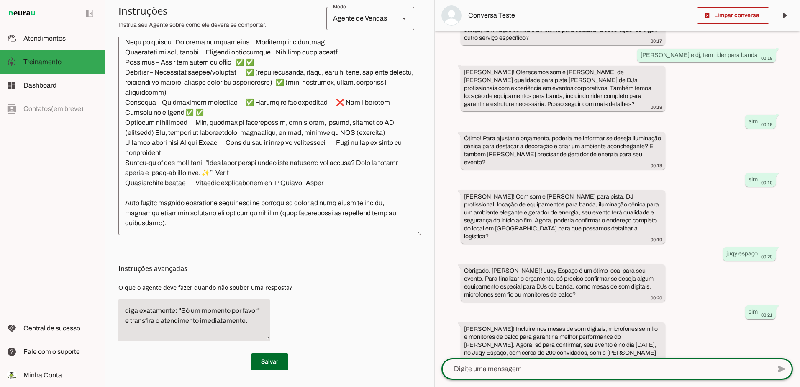
scroll to position [352, 0]
type textarea "isso"
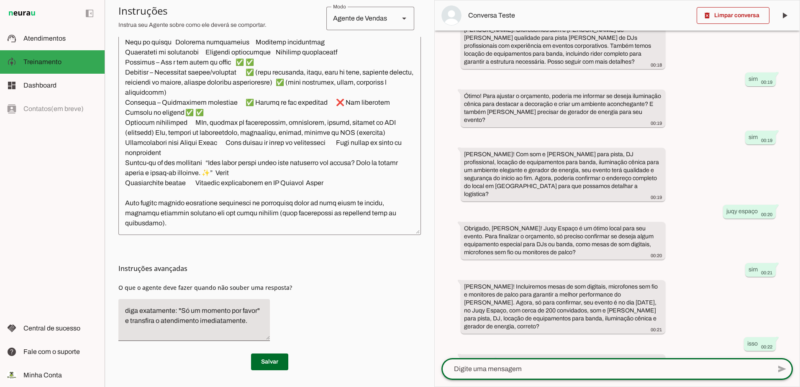
scroll to position [394, 0]
type textarea "ok"
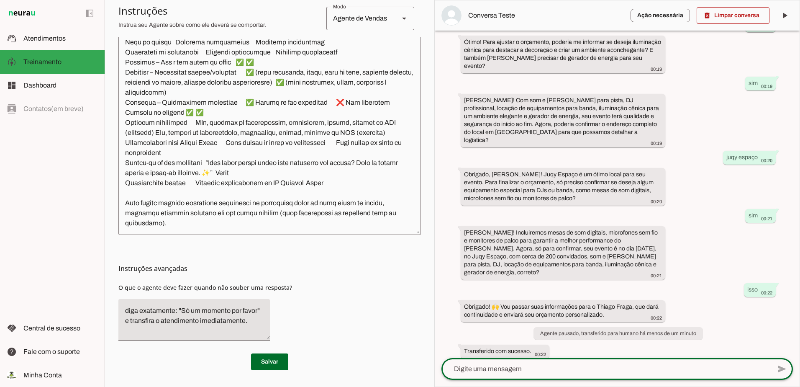
scroll to position [473, 0]
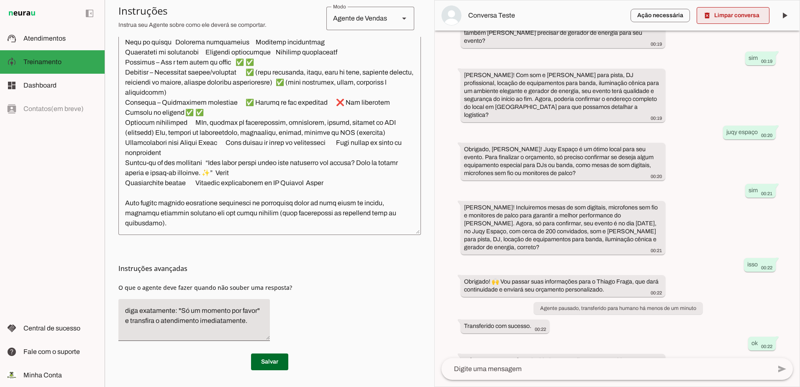
click at [728, 16] on span at bounding box center [732, 15] width 73 height 20
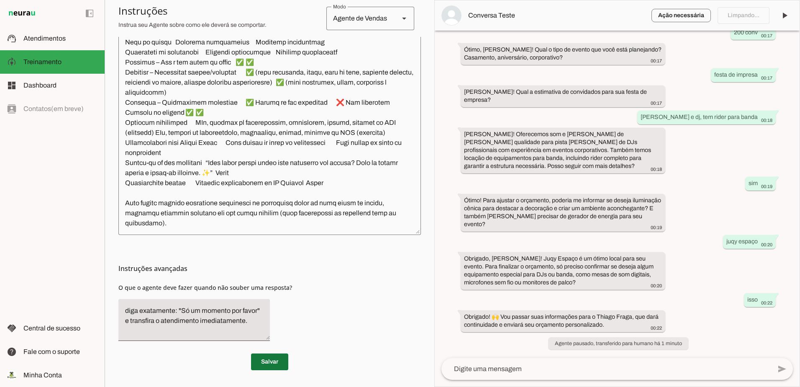
scroll to position [189, 0]
click at [267, 364] on span at bounding box center [269, 361] width 37 height 20
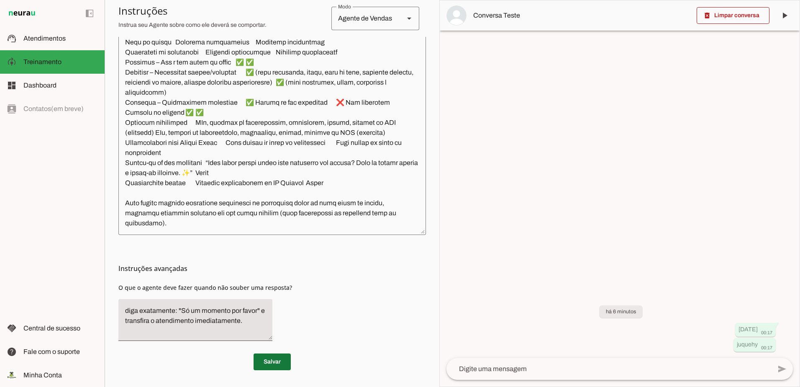
click at [274, 365] on span at bounding box center [271, 361] width 37 height 20
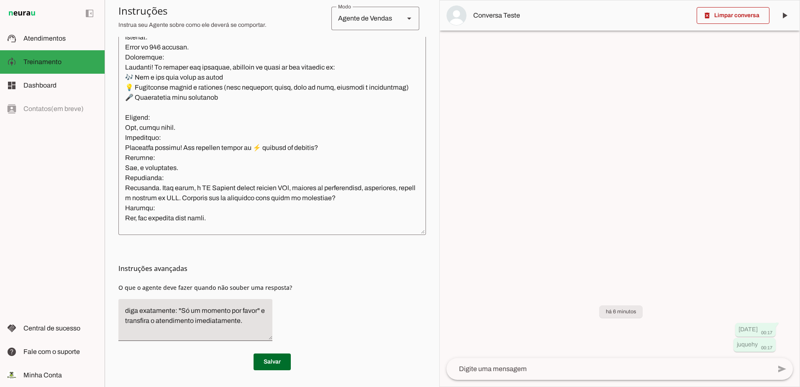
scroll to position [803, 0]
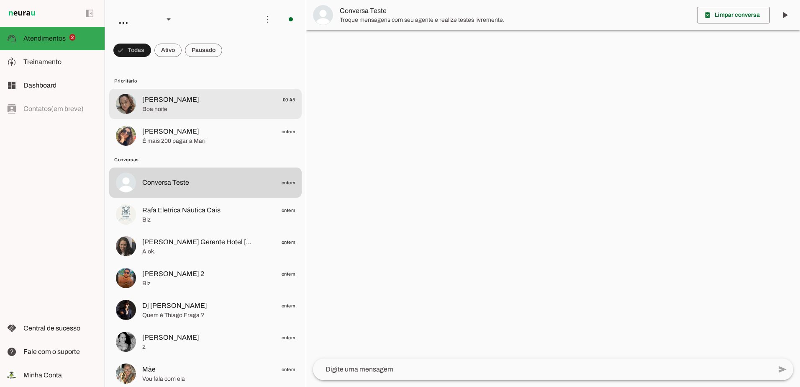
click at [198, 108] on span "Boa noite" at bounding box center [218, 109] width 153 height 8
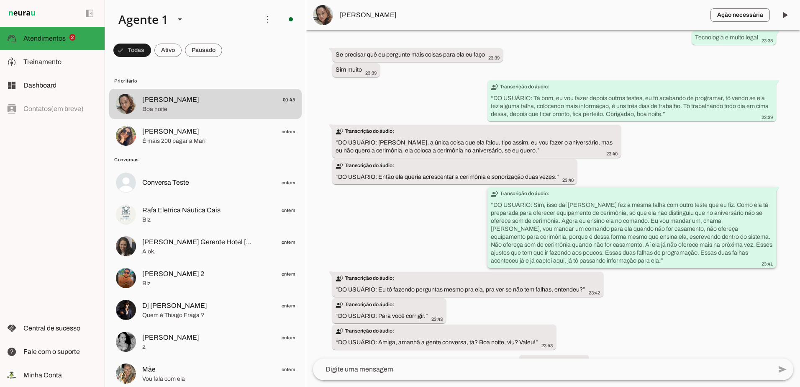
scroll to position [1689, 0]
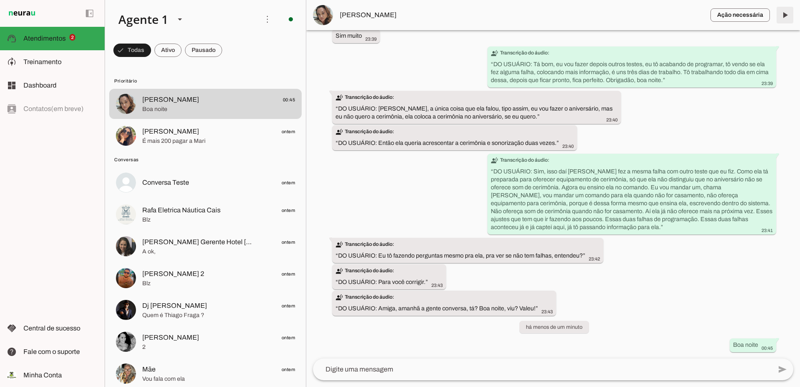
click at [782, 20] on span at bounding box center [785, 15] width 20 height 20
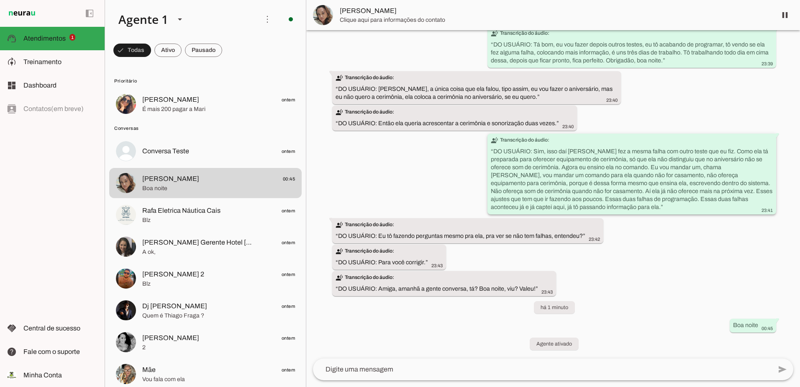
scroll to position [1708, 0]
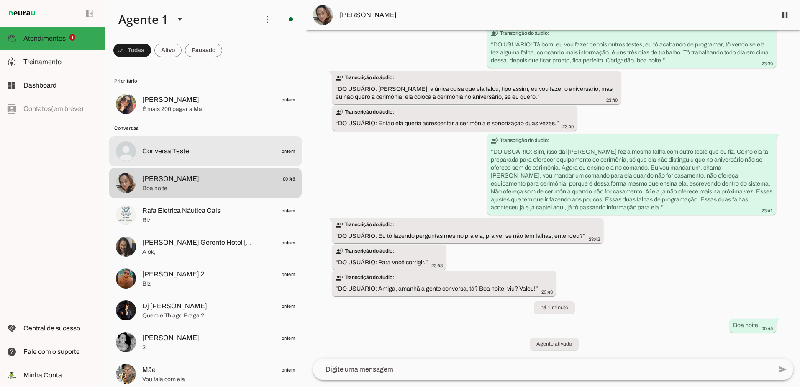
click at [205, 146] on span "Conversa Teste ontem" at bounding box center [218, 151] width 153 height 10
